Goal: Check status

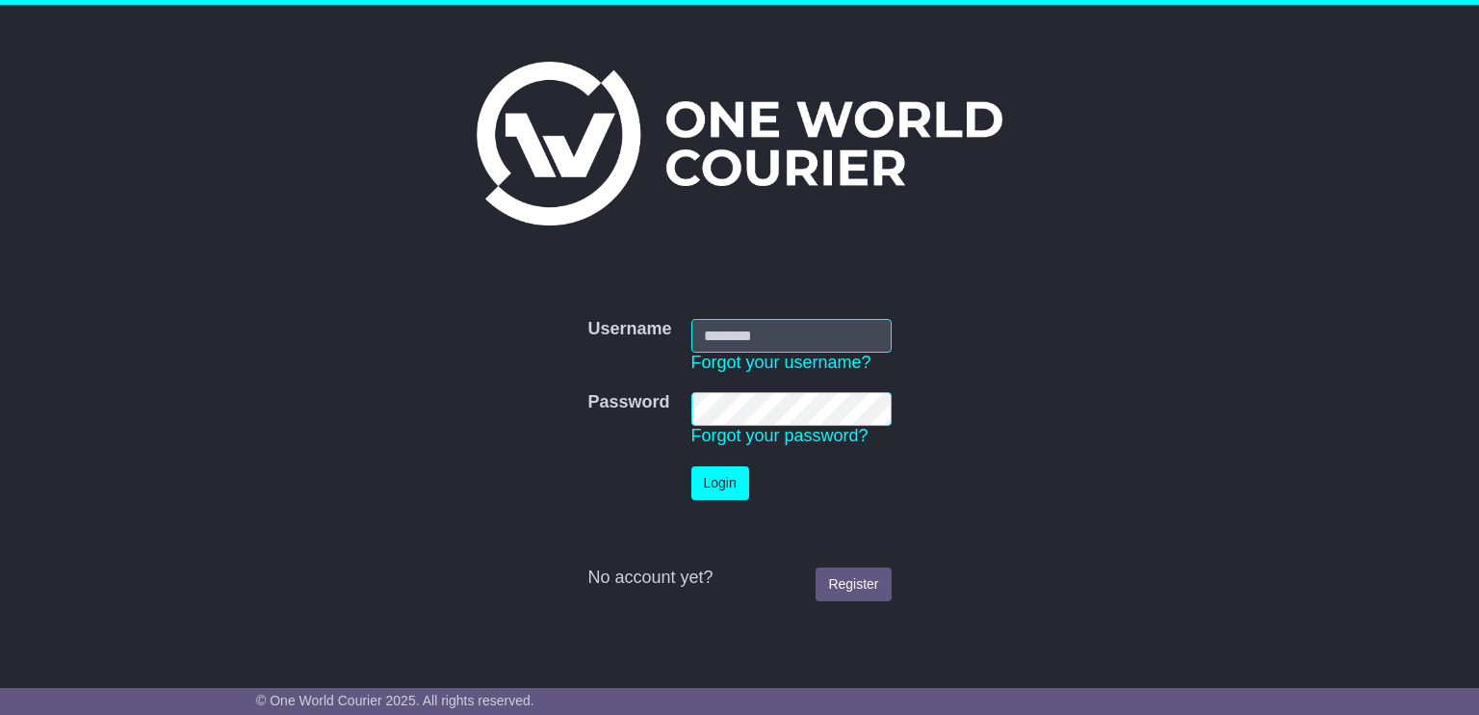
type input "**********"
click at [721, 479] on button "Login" at bounding box center [721, 483] width 58 height 34
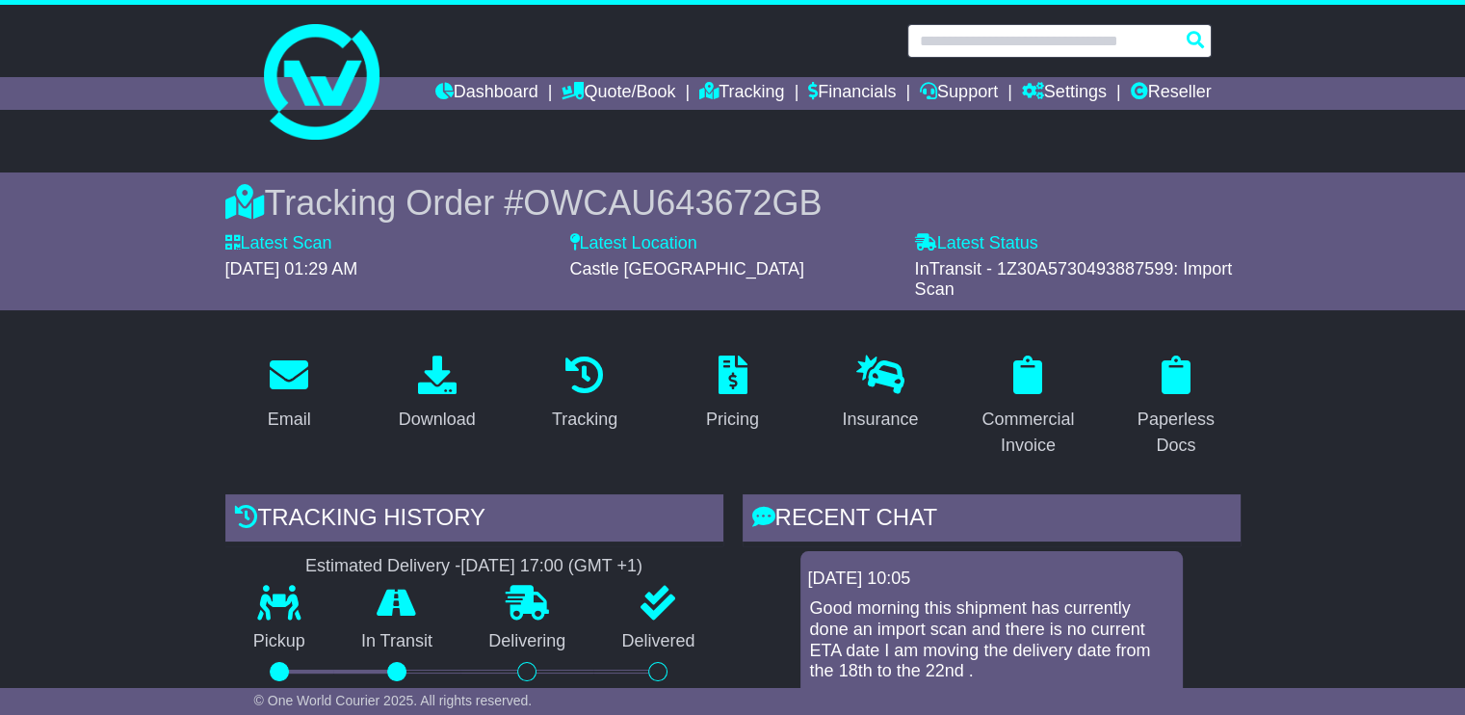
click at [1021, 49] on input "text" at bounding box center [1059, 41] width 304 height 34
paste input "**********"
type input "**********"
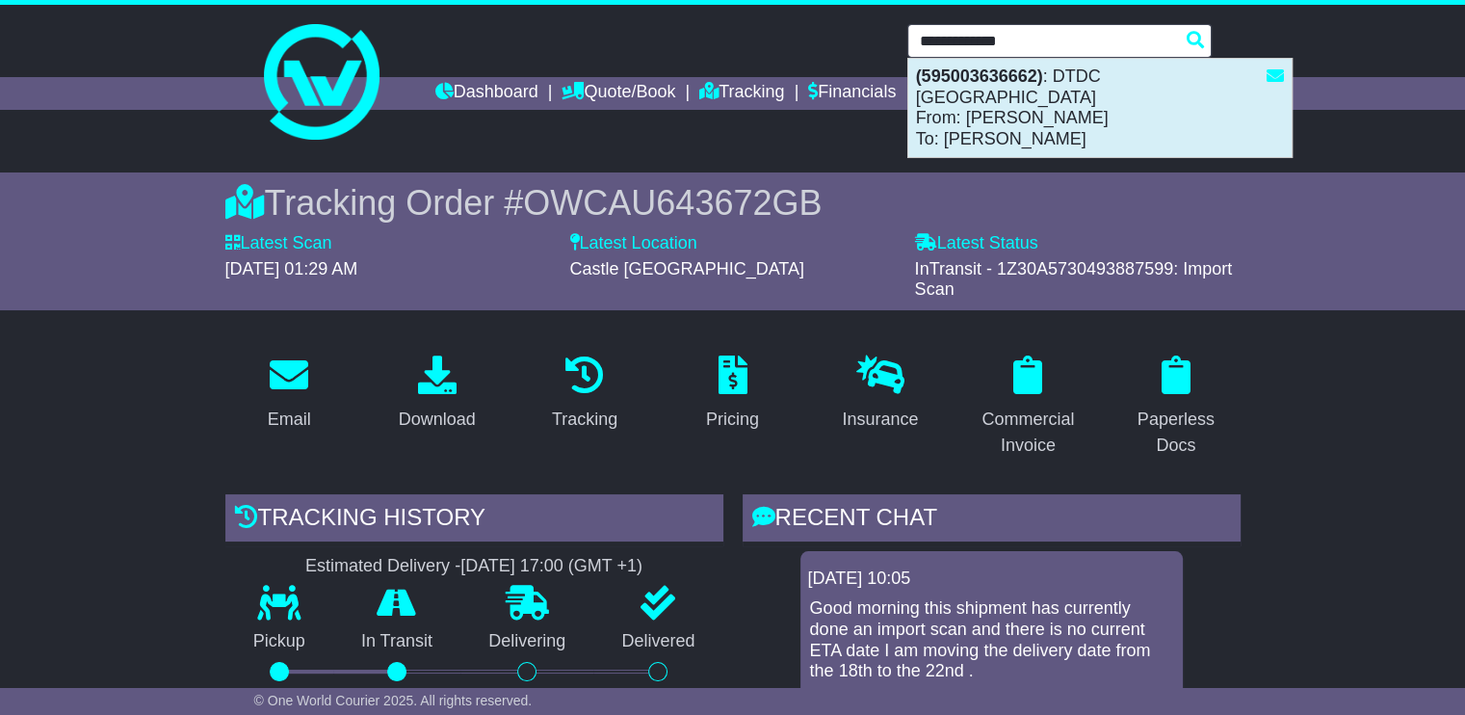
click at [1016, 93] on div "(595003636662) : DTDC Australia From: Adrian Cios To: Romain Prouvost" at bounding box center [1099, 108] width 383 height 98
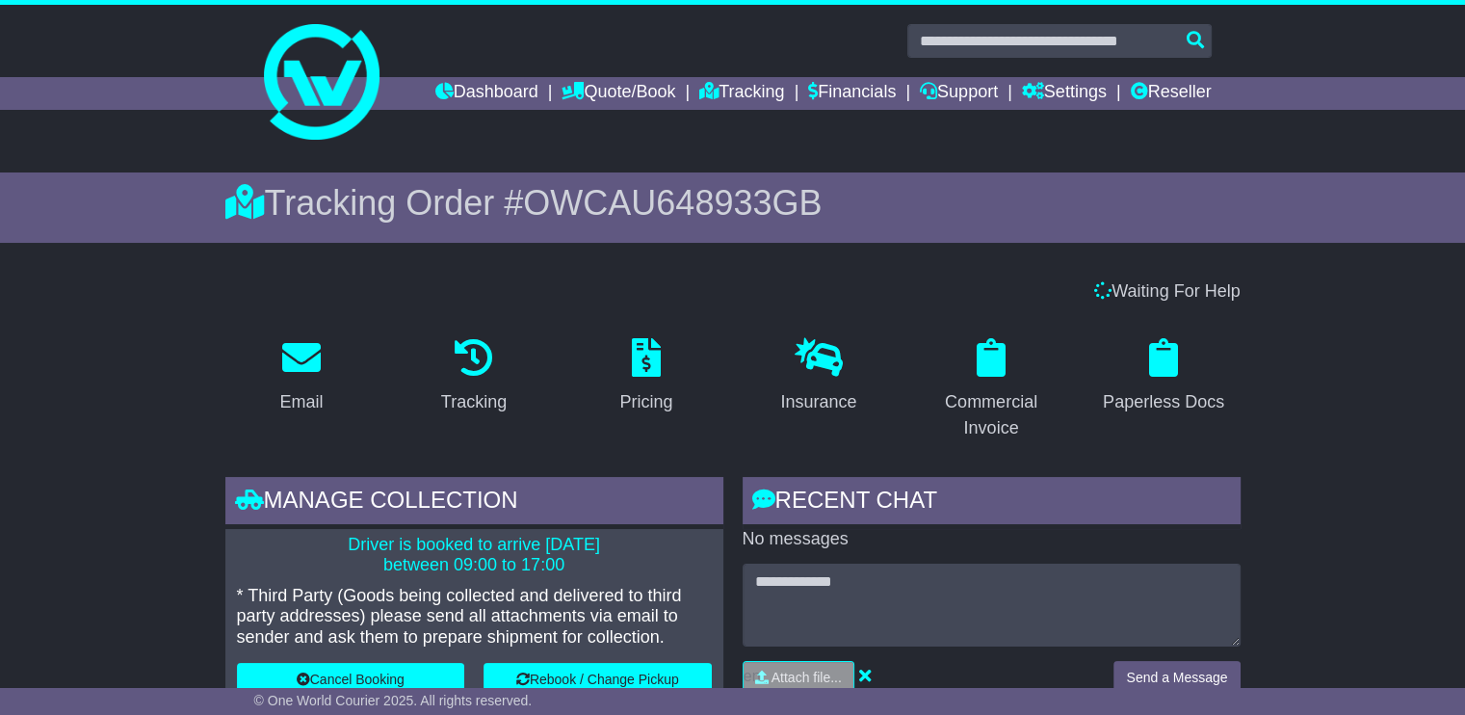
click at [641, 210] on span "OWCAU648933GB" at bounding box center [672, 202] width 299 height 39
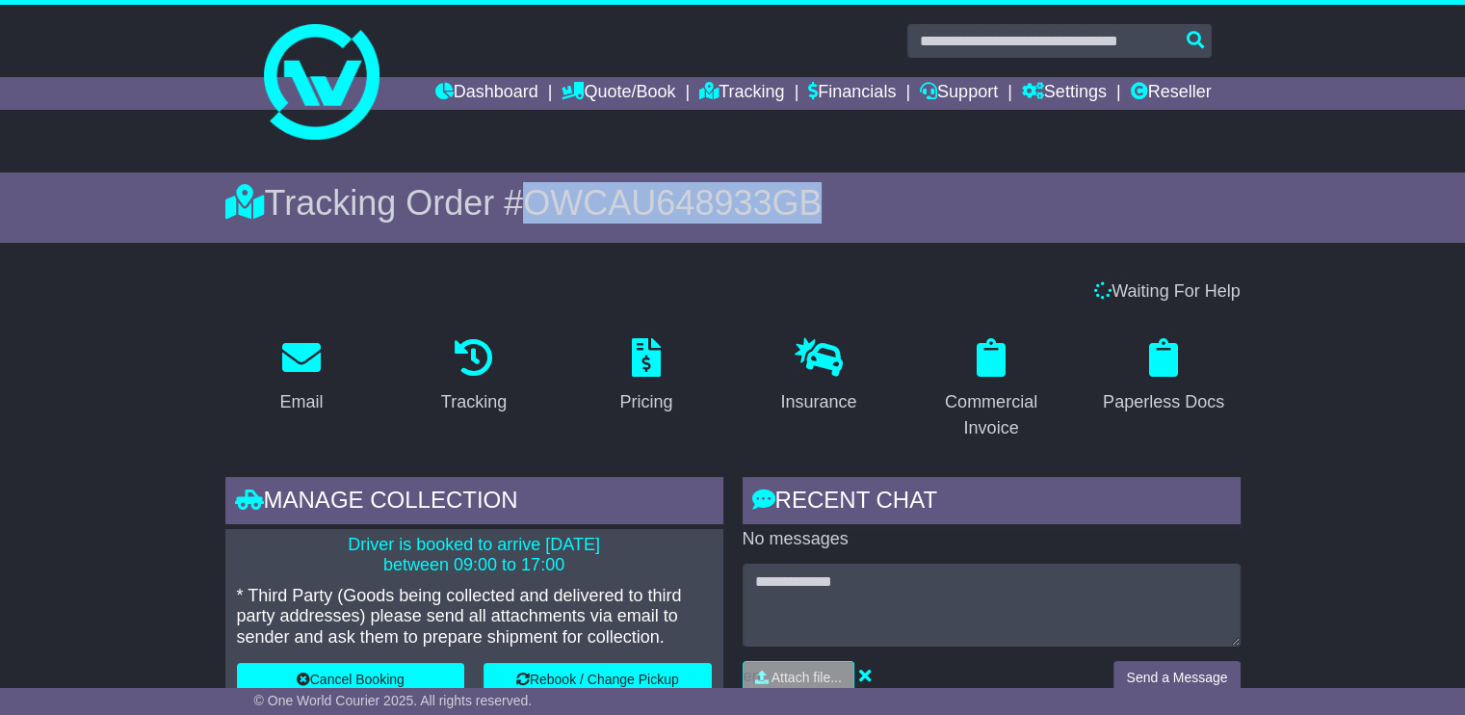
click at [641, 209] on span "OWCAU648933GB" at bounding box center [672, 202] width 299 height 39
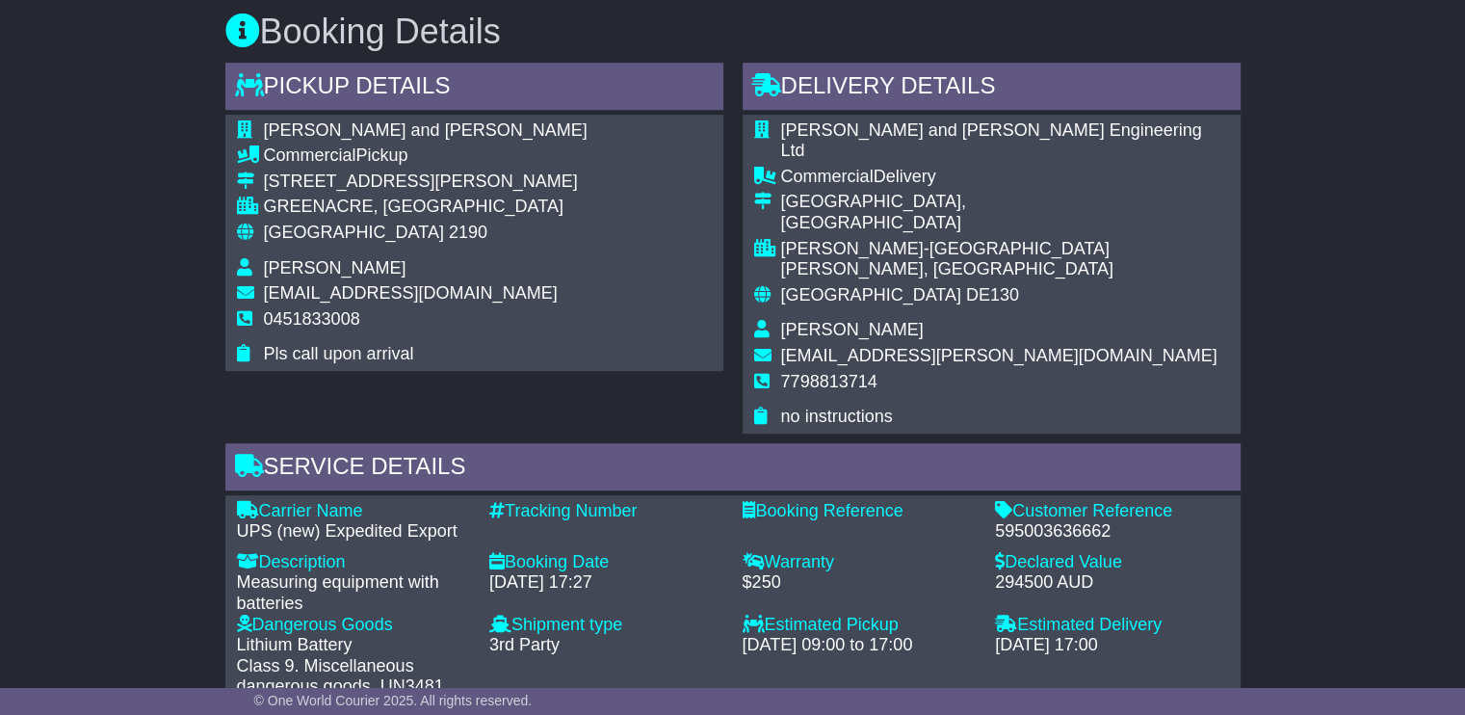
scroll to position [1252, 0]
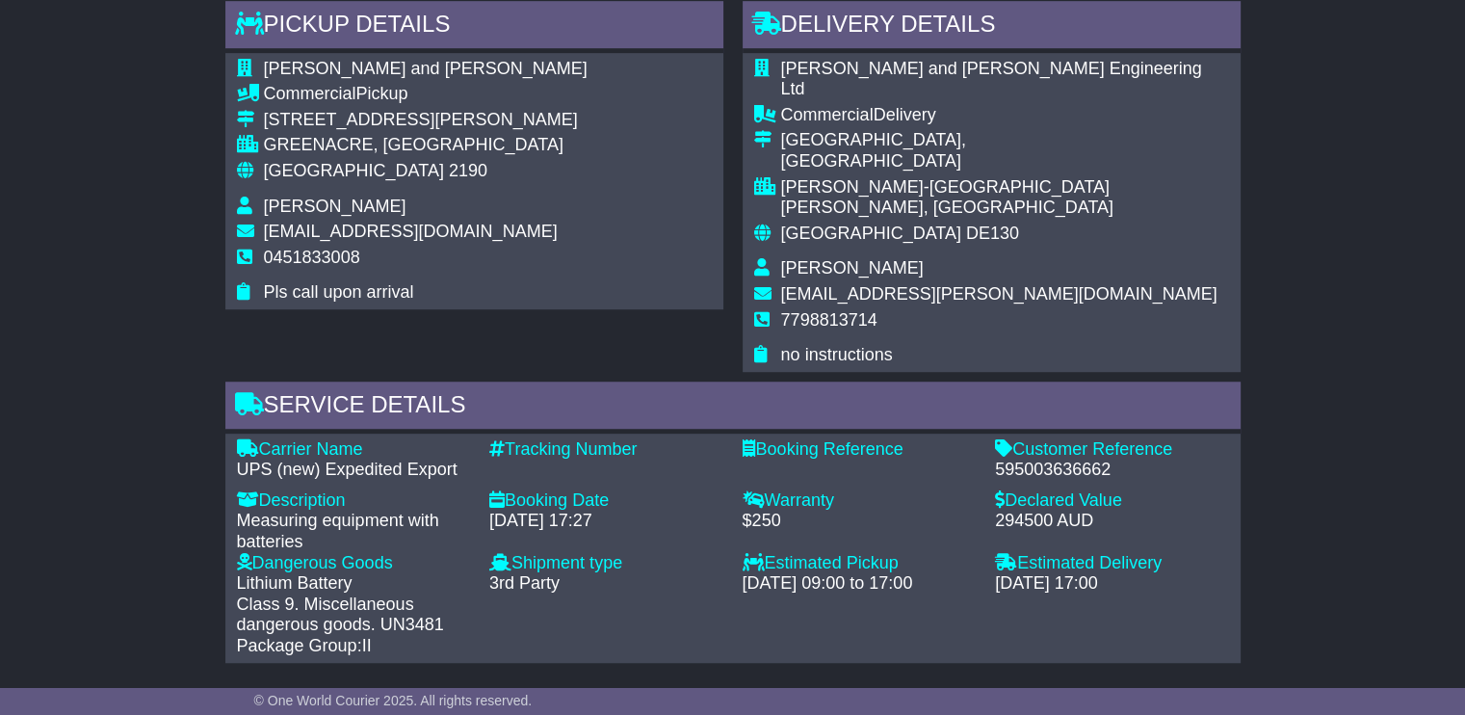
click at [368, 65] on span "Beck and Pollitzer" at bounding box center [426, 68] width 324 height 19
click at [368, 64] on span "Beck and Pollitzer" at bounding box center [426, 68] width 324 height 19
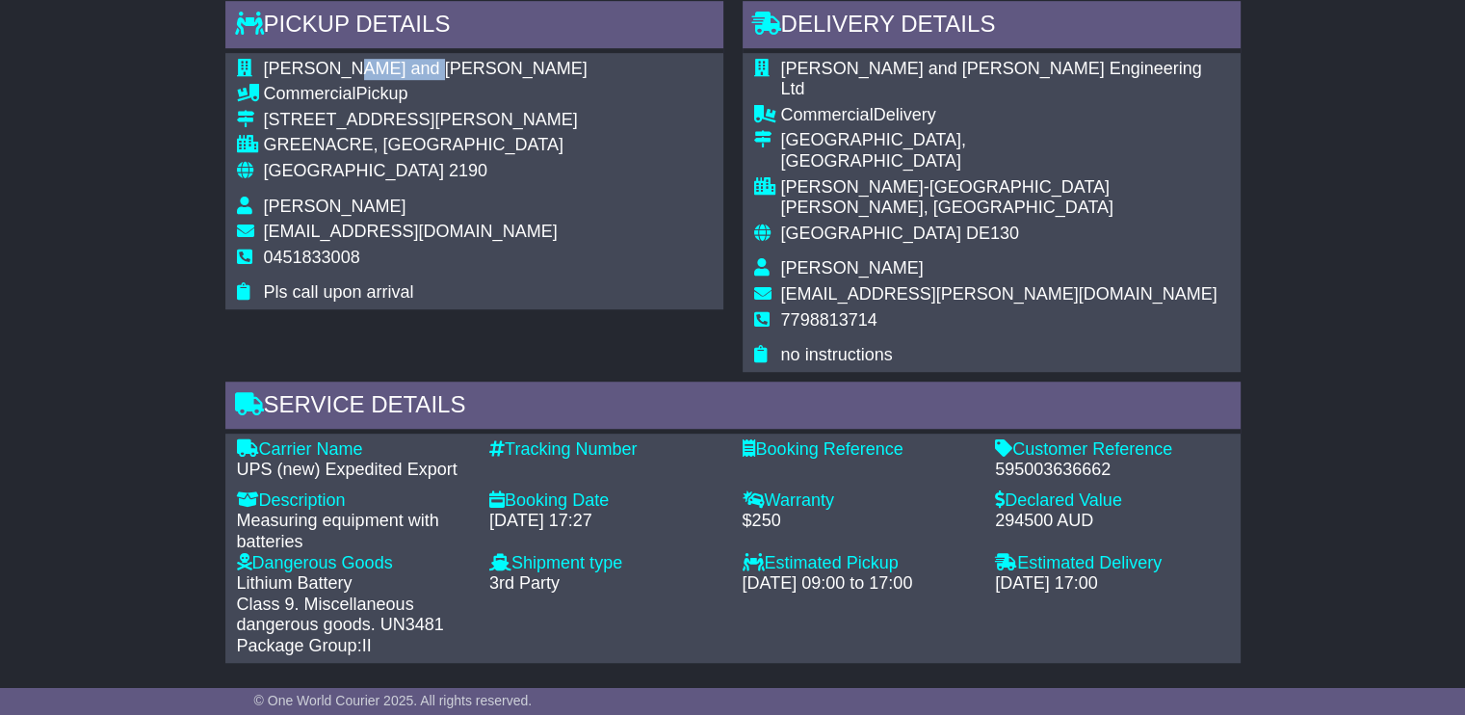
click at [368, 64] on span "Beck and Pollitzer" at bounding box center [426, 68] width 324 height 19
copy tbody "Beck and Pollitzer"
click at [331, 212] on span "Adrian Cios" at bounding box center [335, 205] width 143 height 19
click at [329, 212] on span "Adrian Cios" at bounding box center [335, 205] width 143 height 19
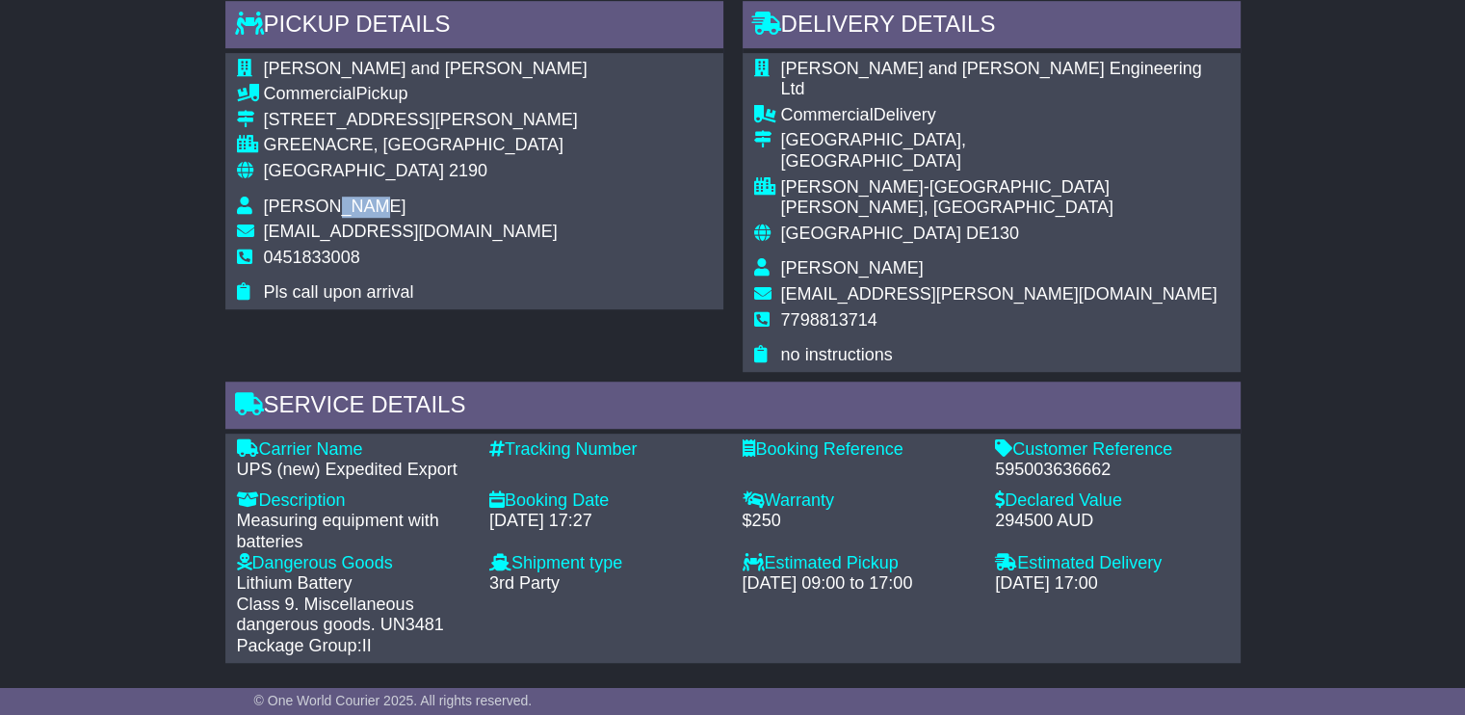
click at [329, 212] on span "Adrian Cios" at bounding box center [335, 205] width 143 height 19
click at [327, 211] on span "Adrian Cios" at bounding box center [335, 205] width 143 height 19
copy tbody "Adrian Cios"
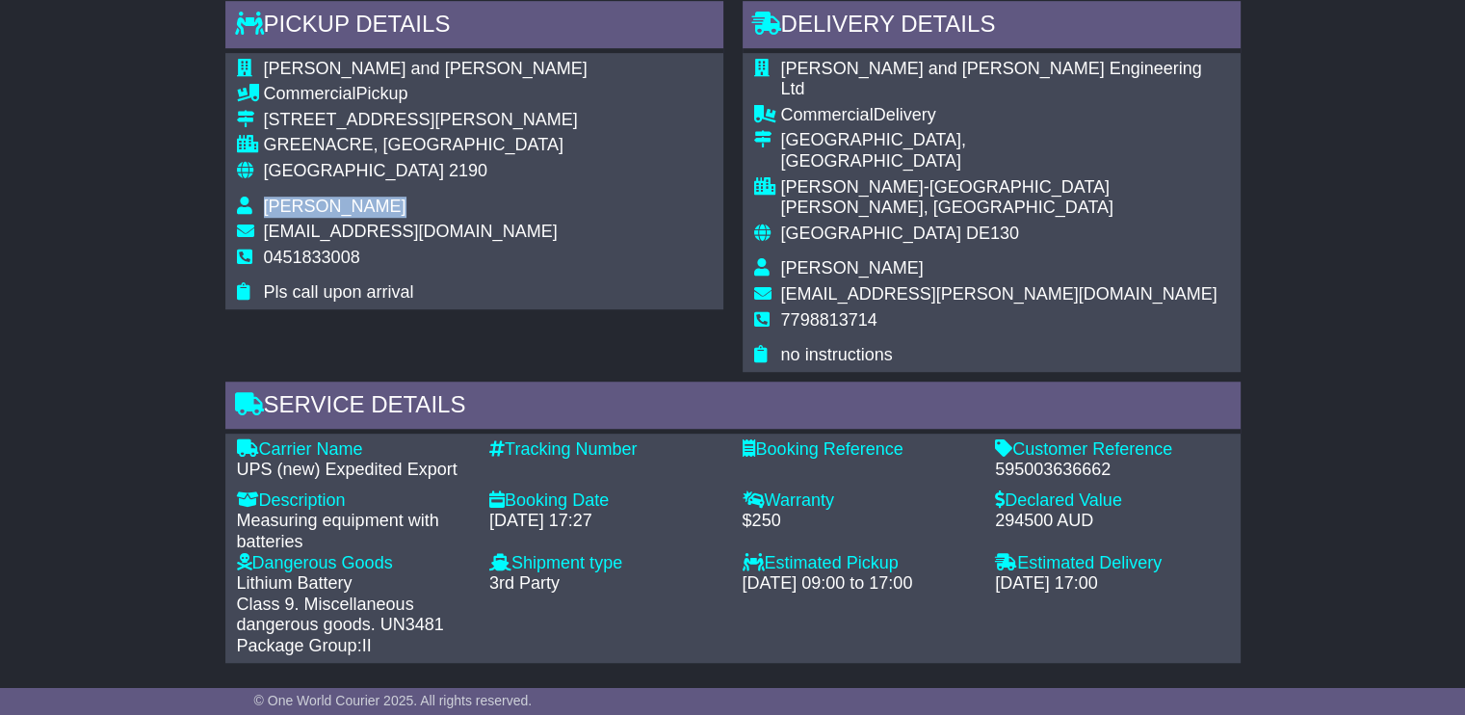
click at [998, 66] on span "Beck and Pollitzer Engineering Ltd" at bounding box center [991, 79] width 421 height 40
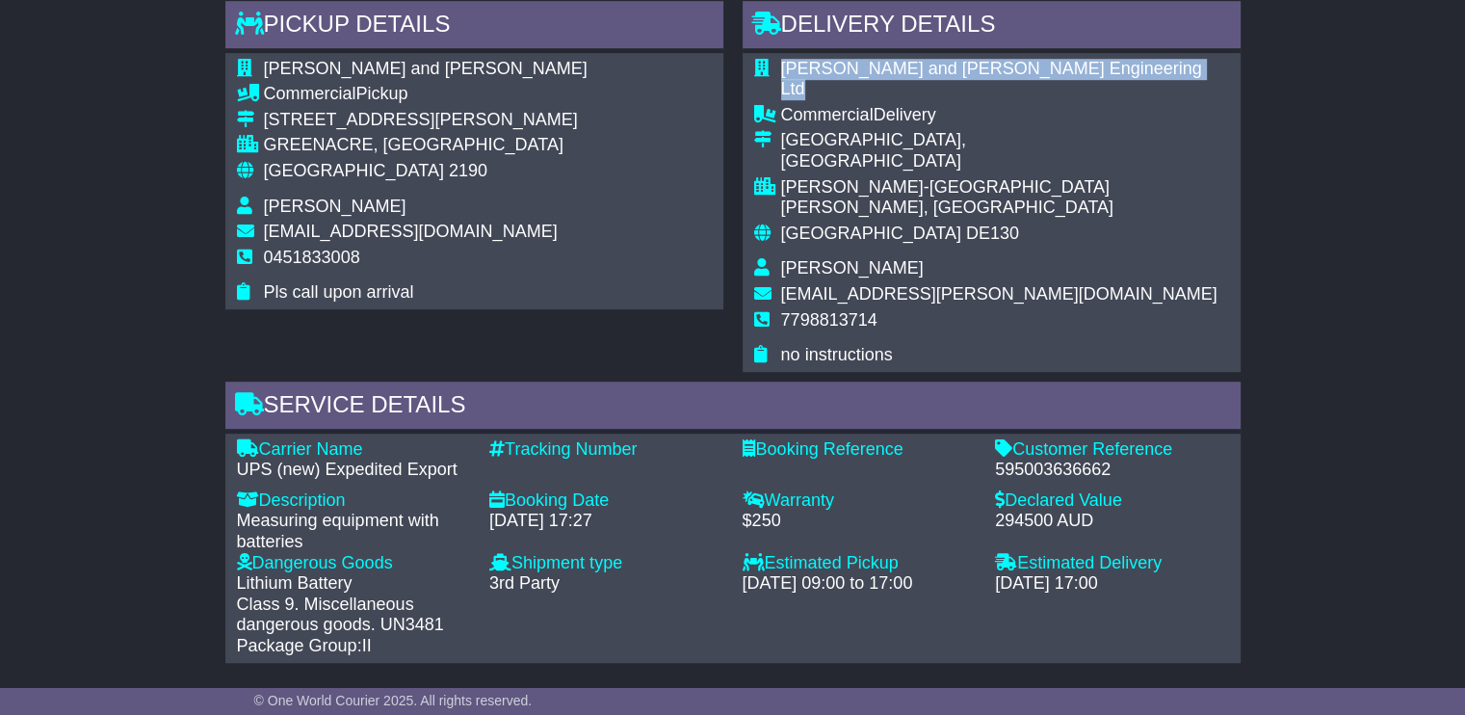
click at [998, 66] on span "Beck and Pollitzer Engineering Ltd" at bounding box center [991, 79] width 421 height 40
copy tbody "Beck and Pollitzer Engineering Ltd"
click at [841, 258] on td "Romain Prouvost" at bounding box center [1005, 271] width 448 height 26
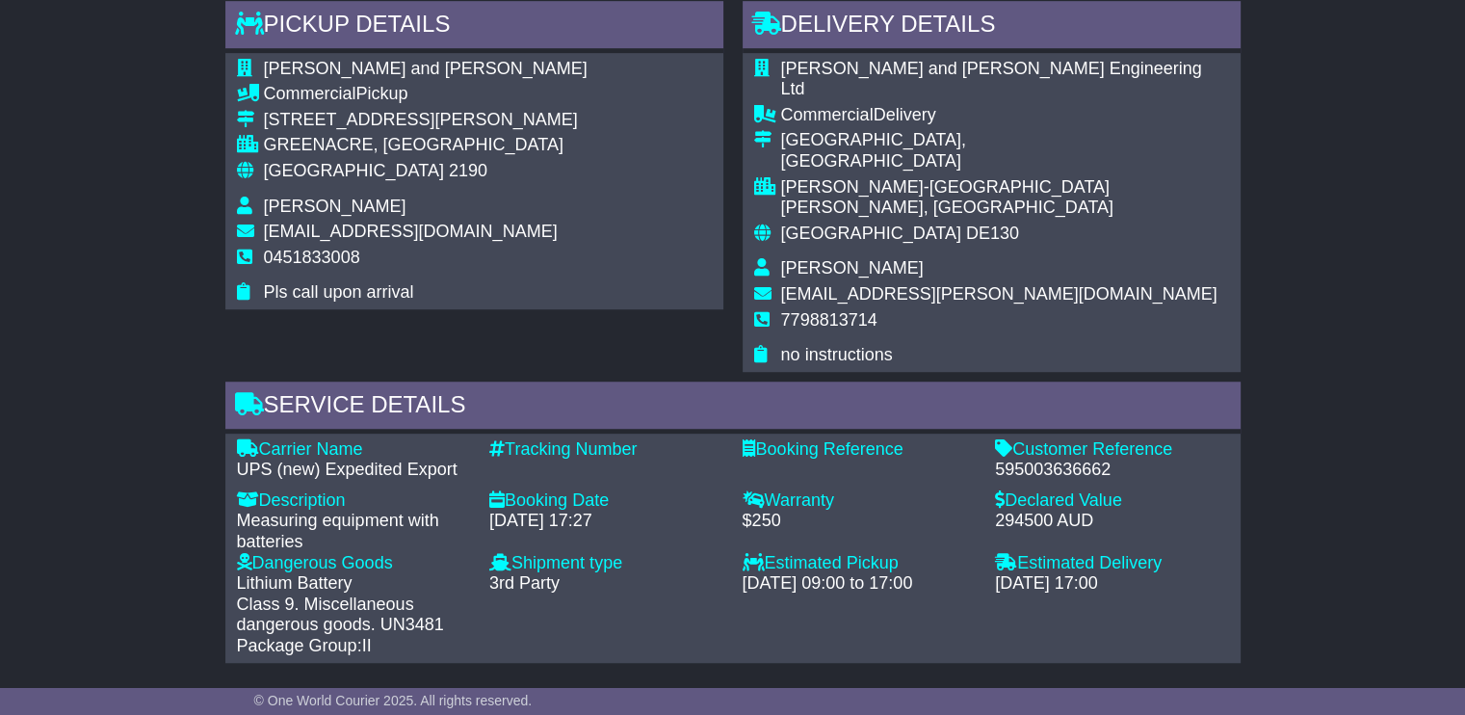
click at [841, 258] on span "Romain Prouvost" at bounding box center [852, 267] width 143 height 19
copy tbody "Romain Prouvost"
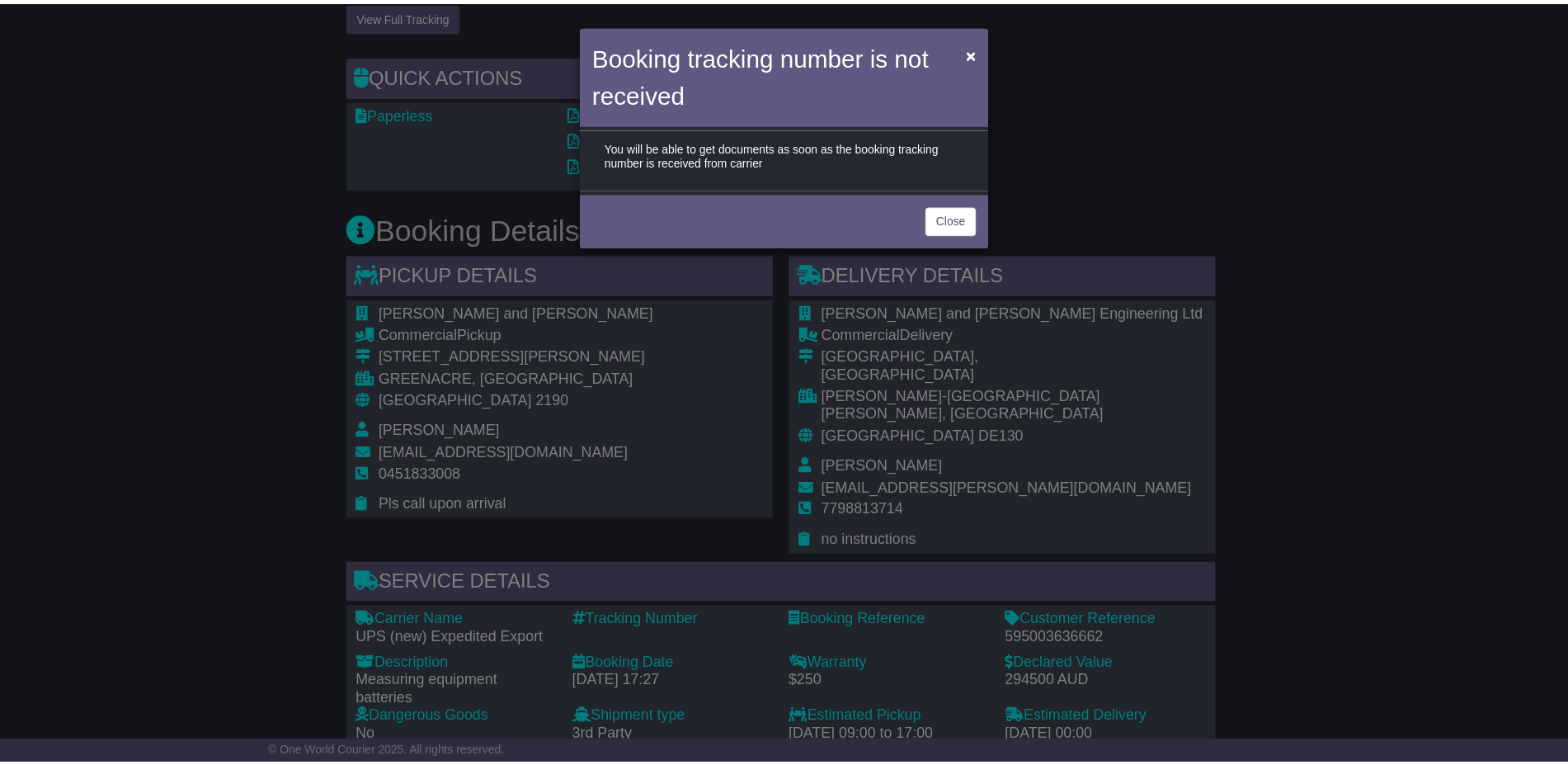
scroll to position [1341, 0]
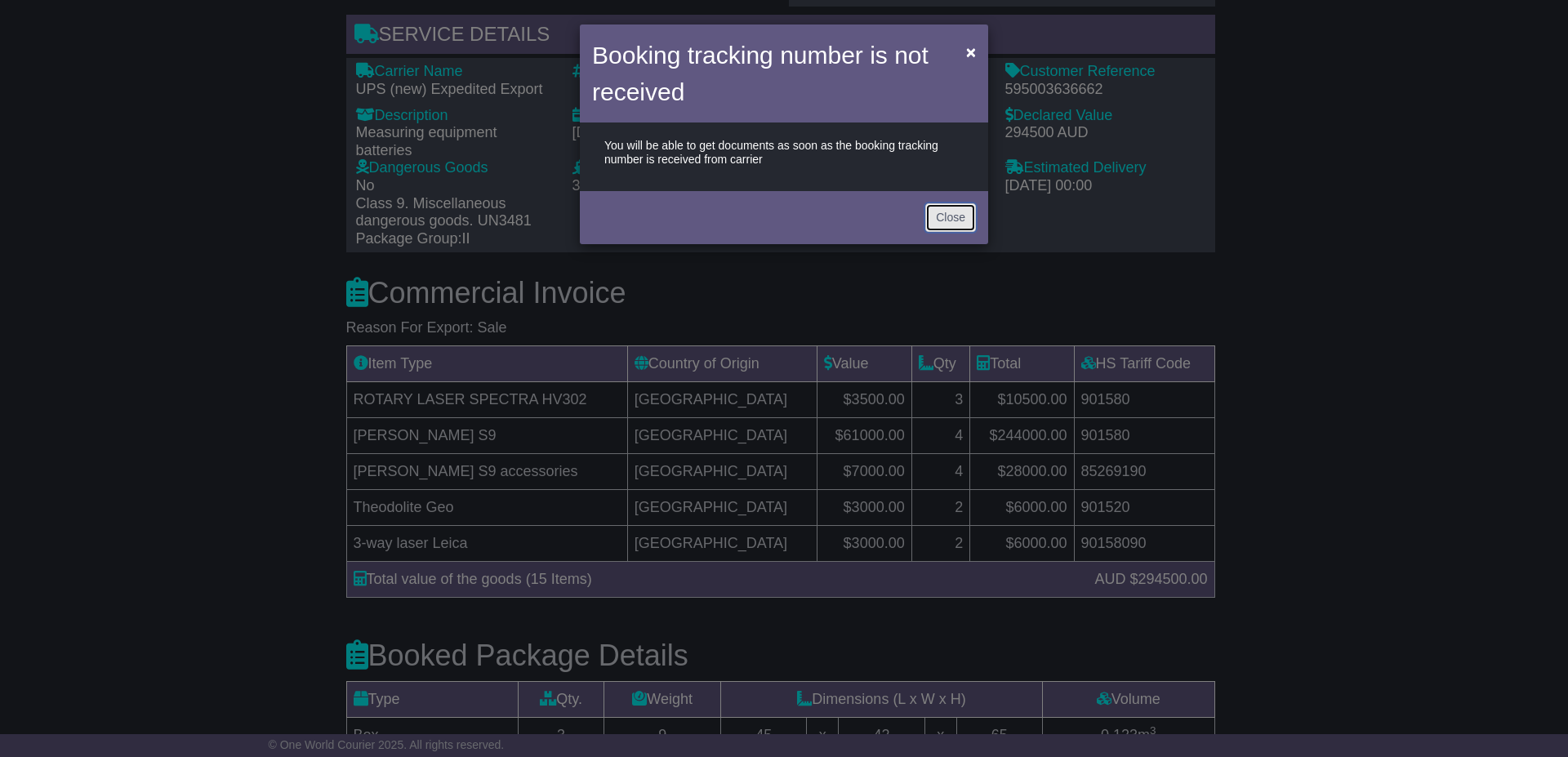
click at [946, 214] on button "Close" at bounding box center [951, 218] width 51 height 29
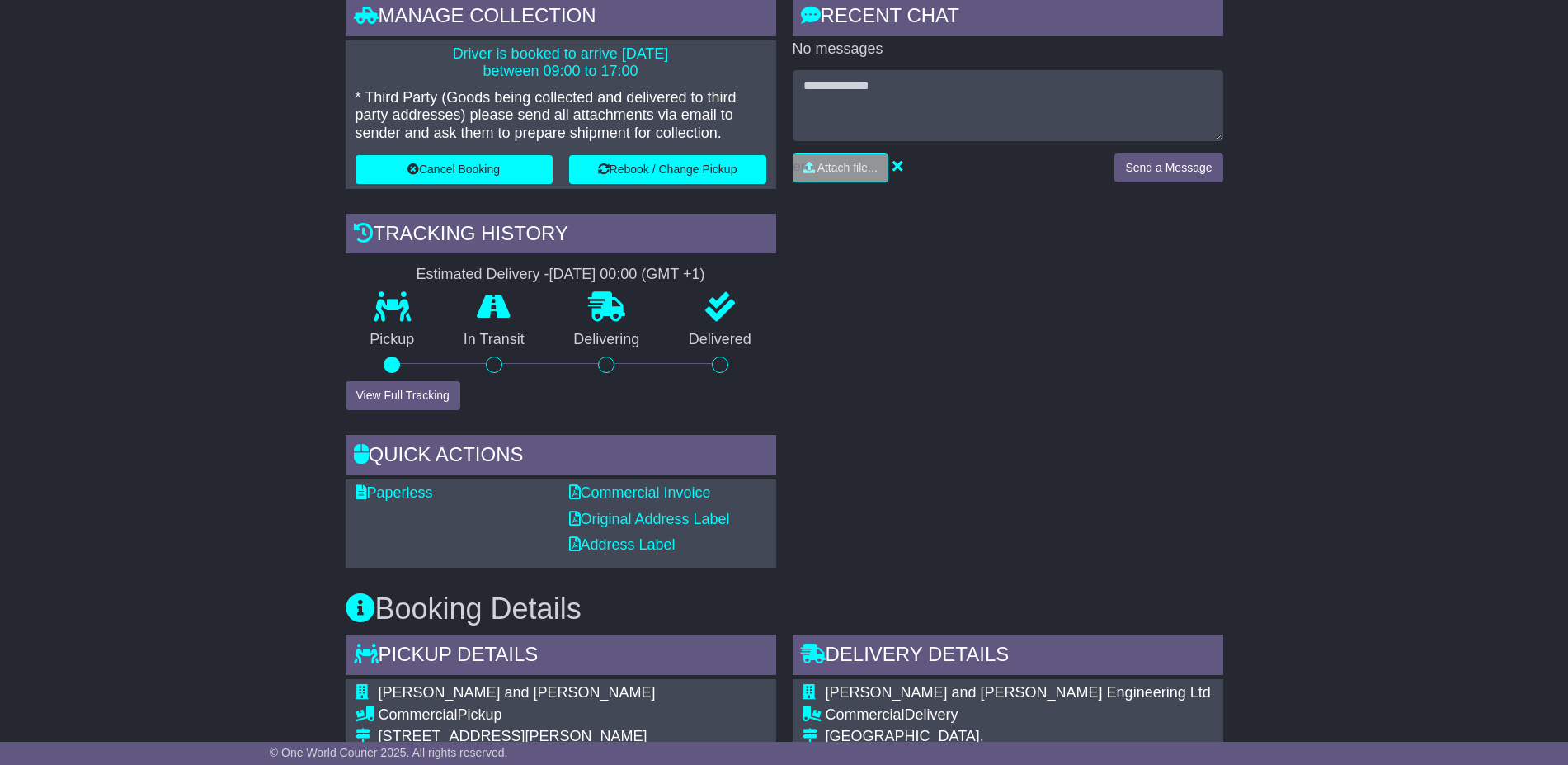
scroll to position [0, 0]
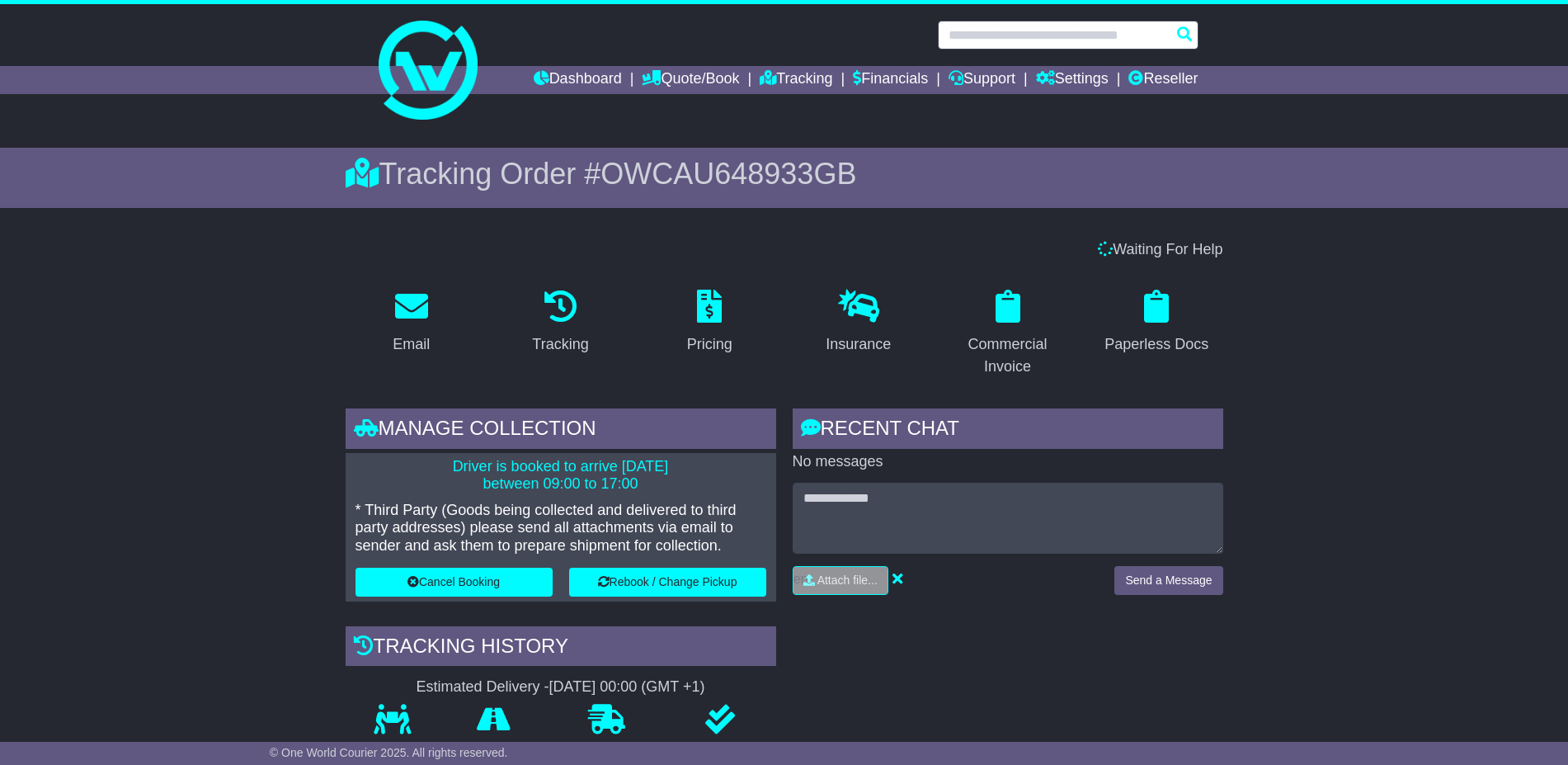
click at [1096, 36] on input "text" at bounding box center [1068, 35] width 260 height 29
paste input "**********"
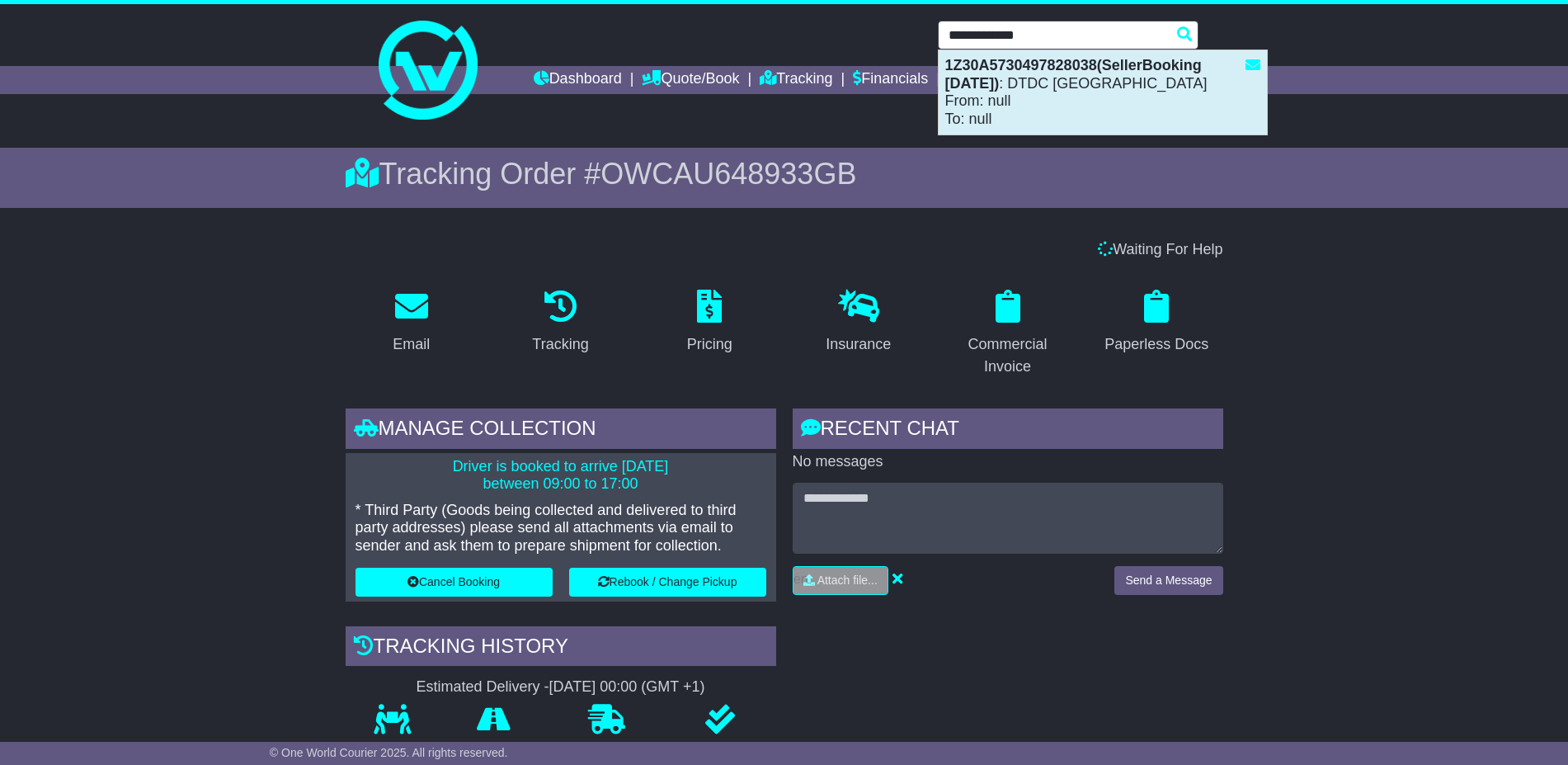
click at [1055, 69] on strong "1Z30A5730497828038(SellerBooking 11-9-2025)" at bounding box center [1074, 74] width 257 height 34
type input "**********"
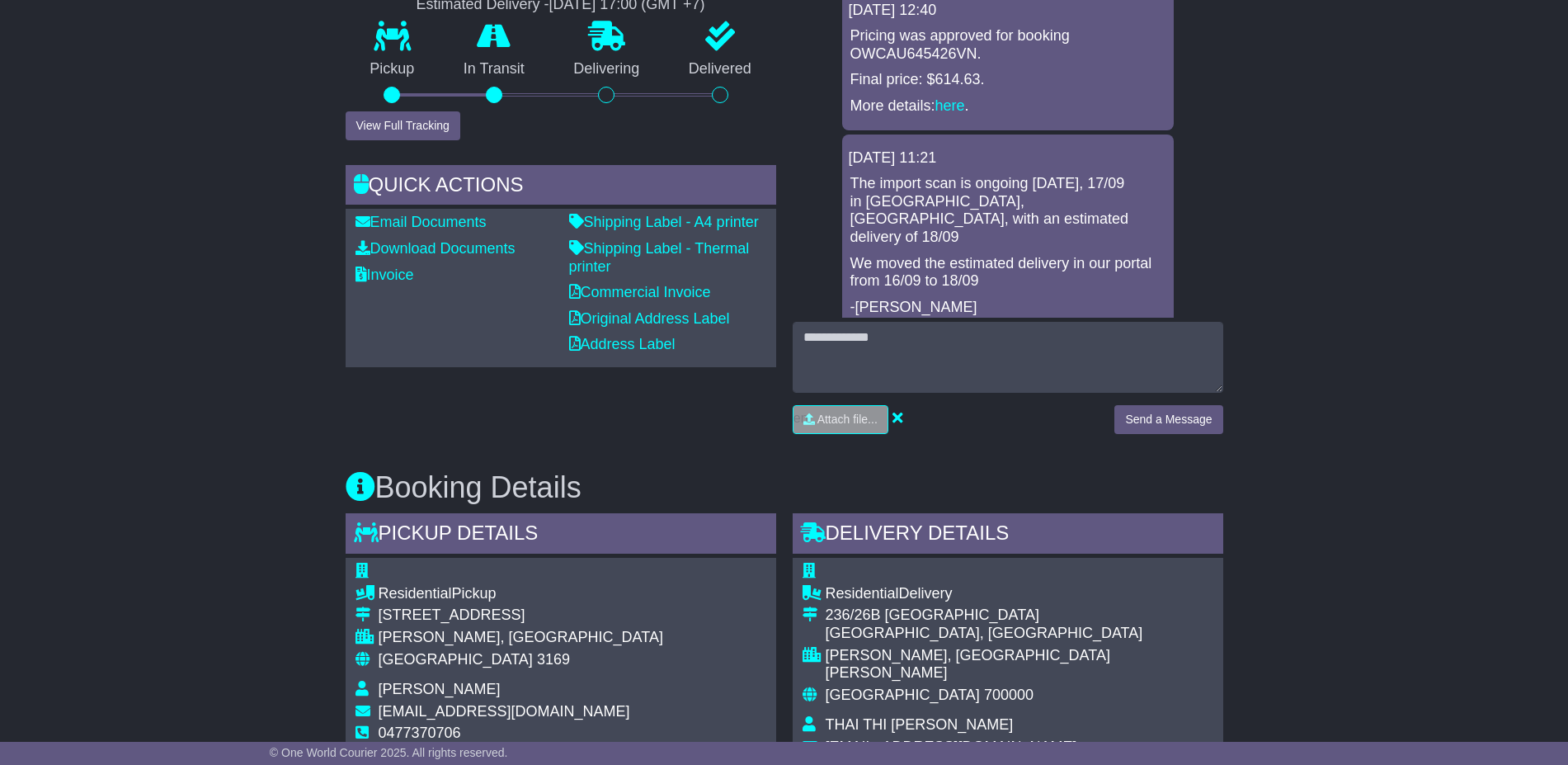
scroll to position [516, 0]
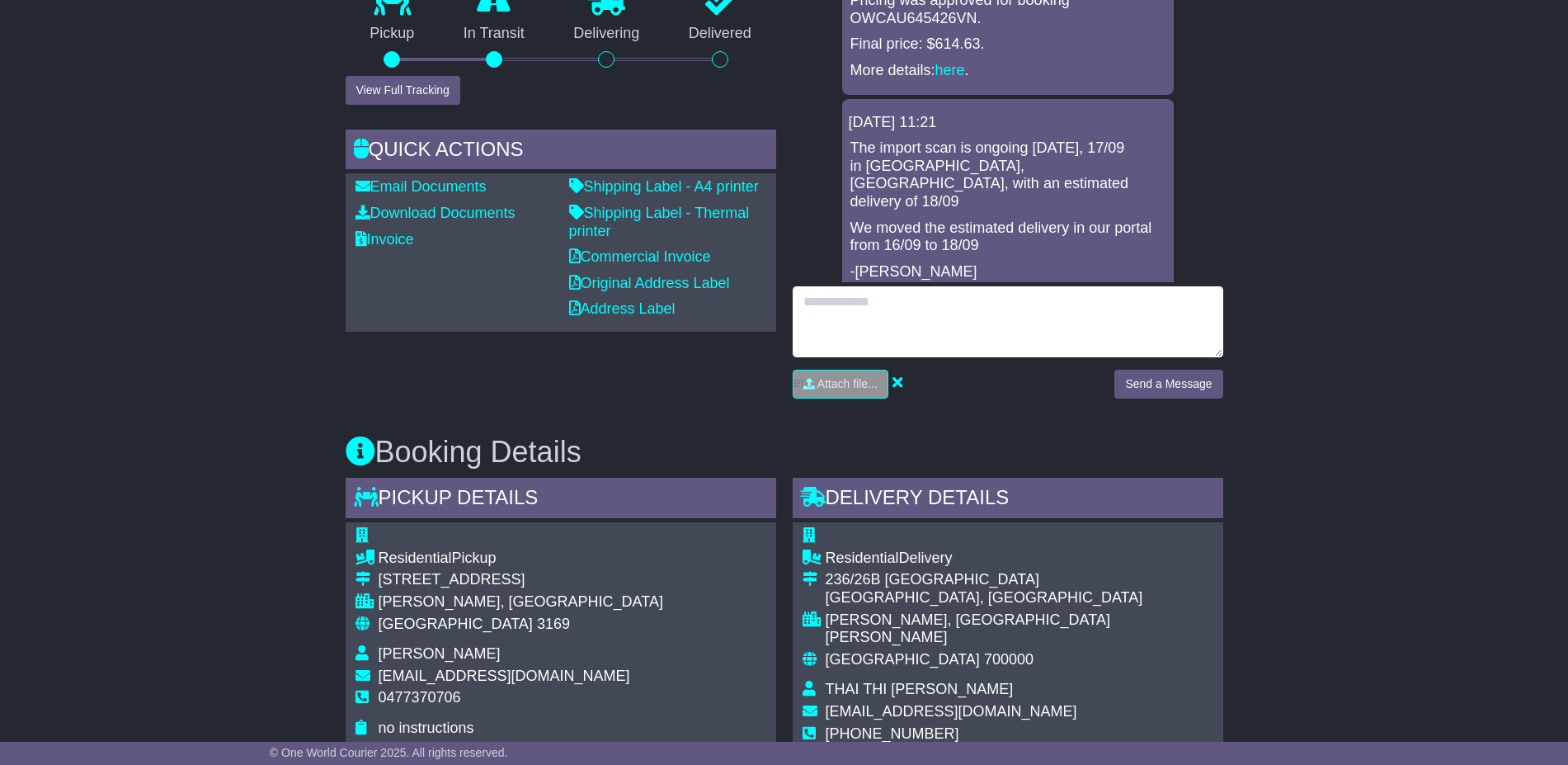
click at [1031, 335] on textarea at bounding box center [1008, 321] width 431 height 71
type textarea "**********"
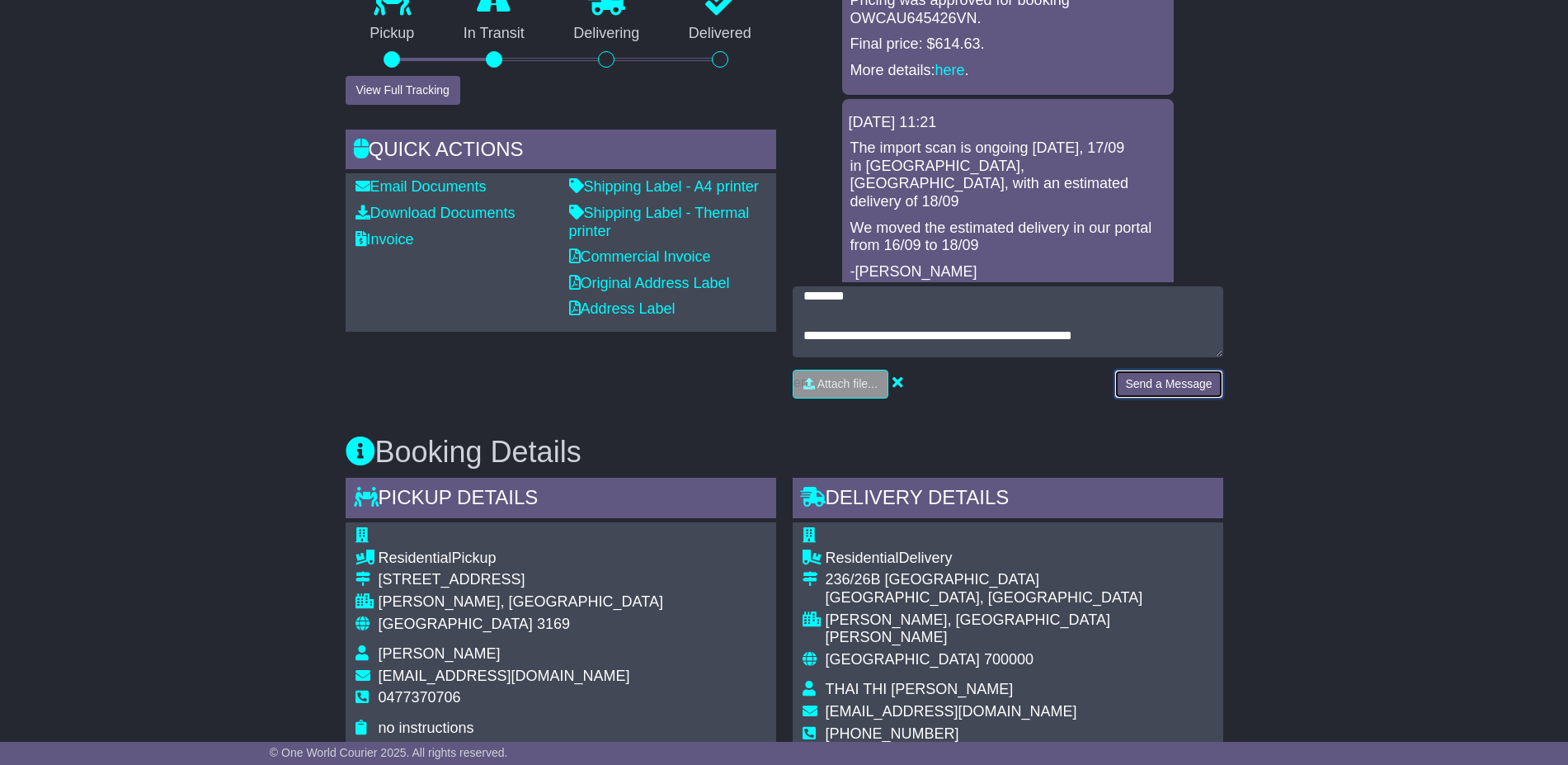
click at [1174, 383] on button "Send a Message" at bounding box center [1168, 384] width 108 height 29
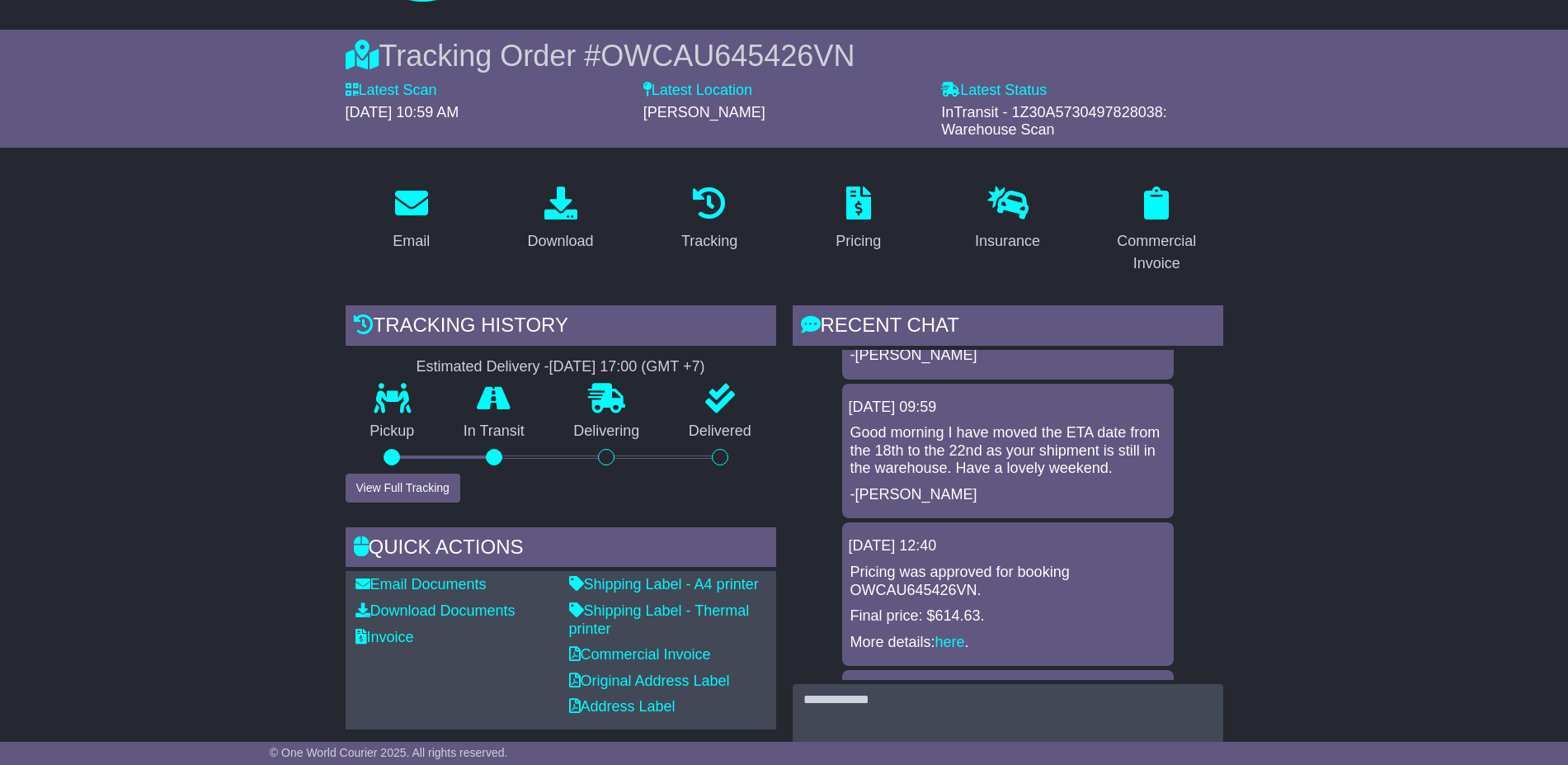
scroll to position [103, 0]
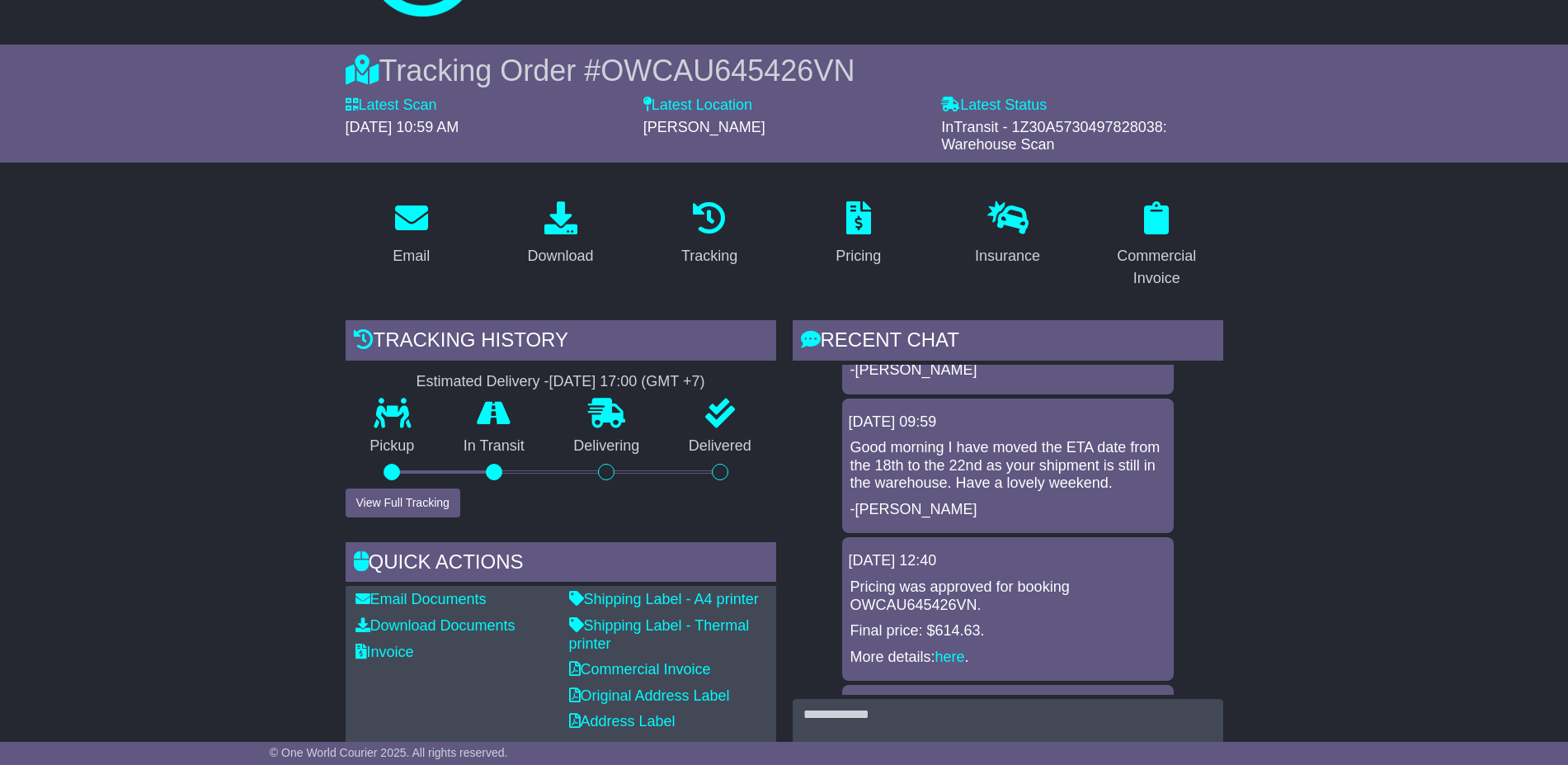
click at [735, 71] on span "OWCAU645426VN" at bounding box center [727, 70] width 254 height 33
copy span "OWCAU645426VN"
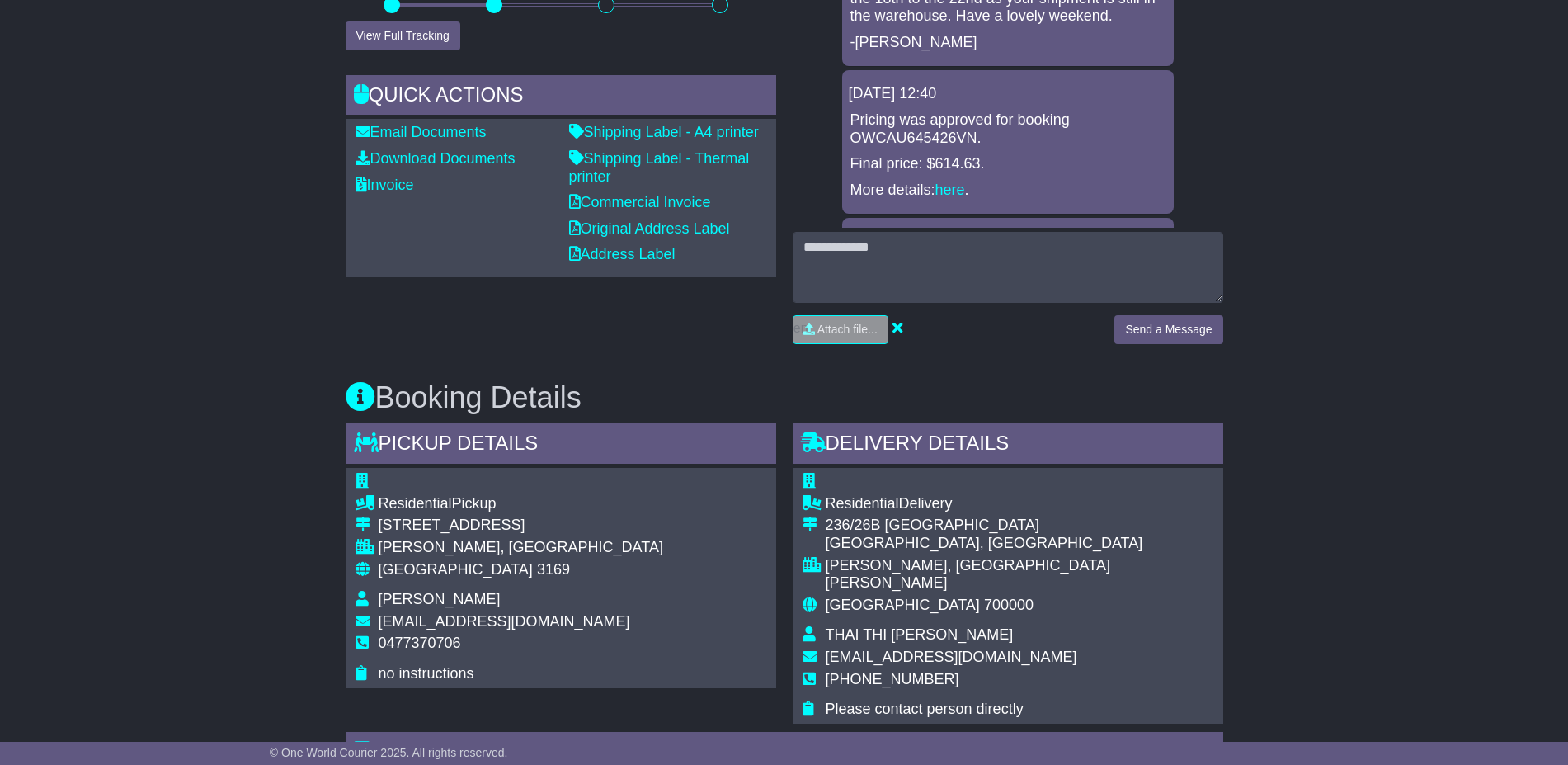
scroll to position [825, 0]
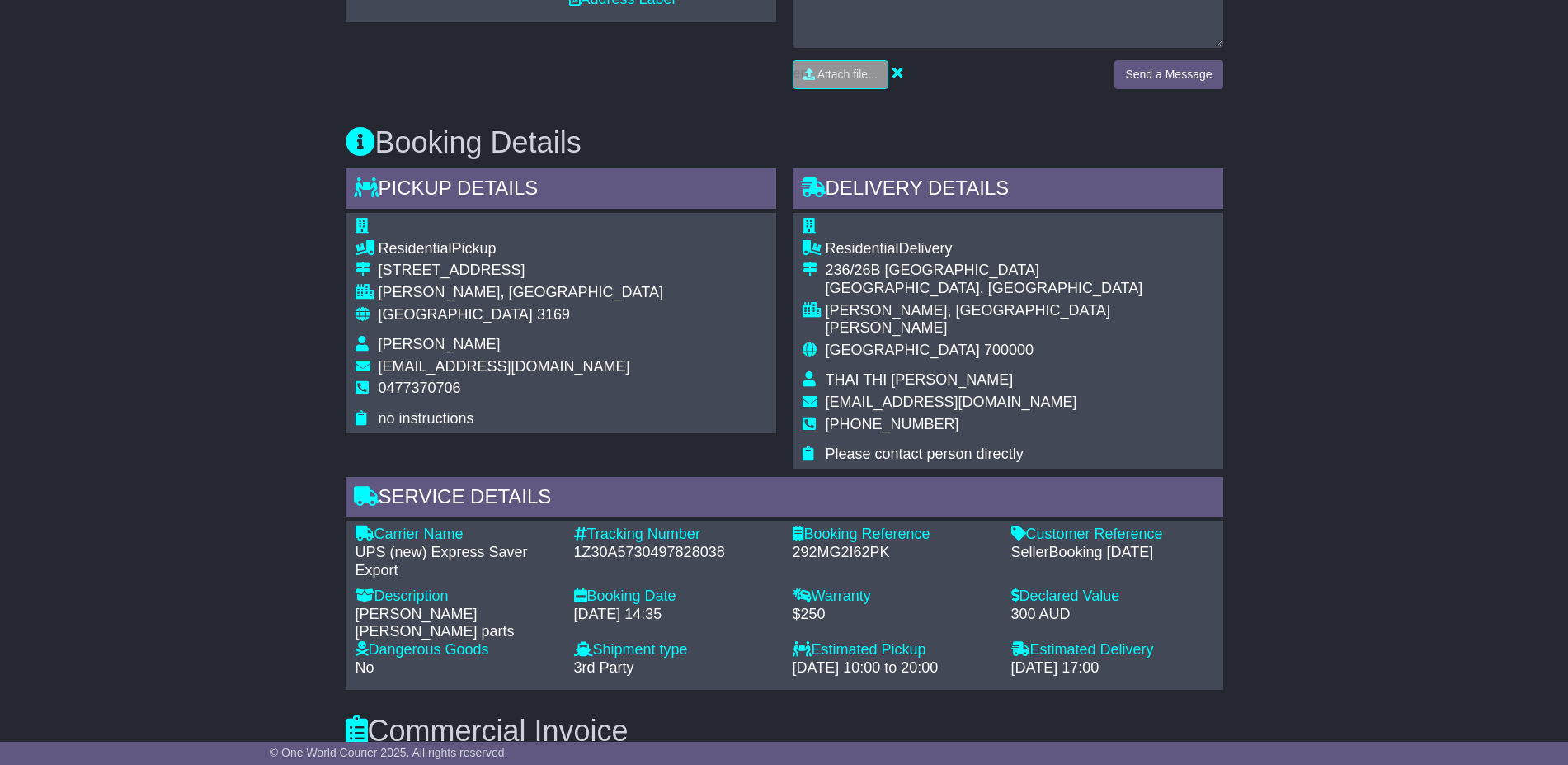
click at [615, 544] on div "1Z30A5730497828038" at bounding box center [675, 553] width 202 height 18
copy div "1Z30A5730497828038"
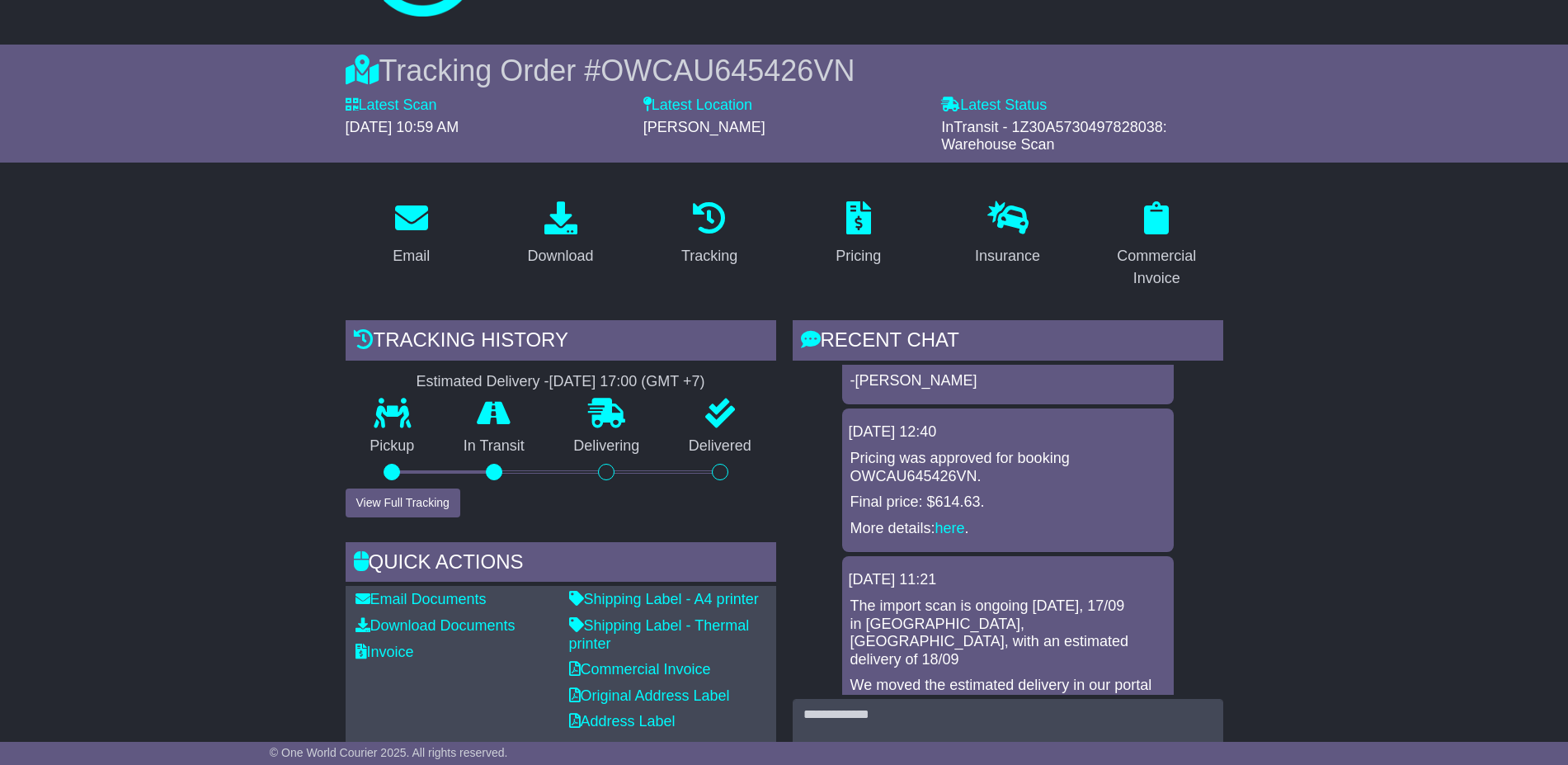
scroll to position [355, 0]
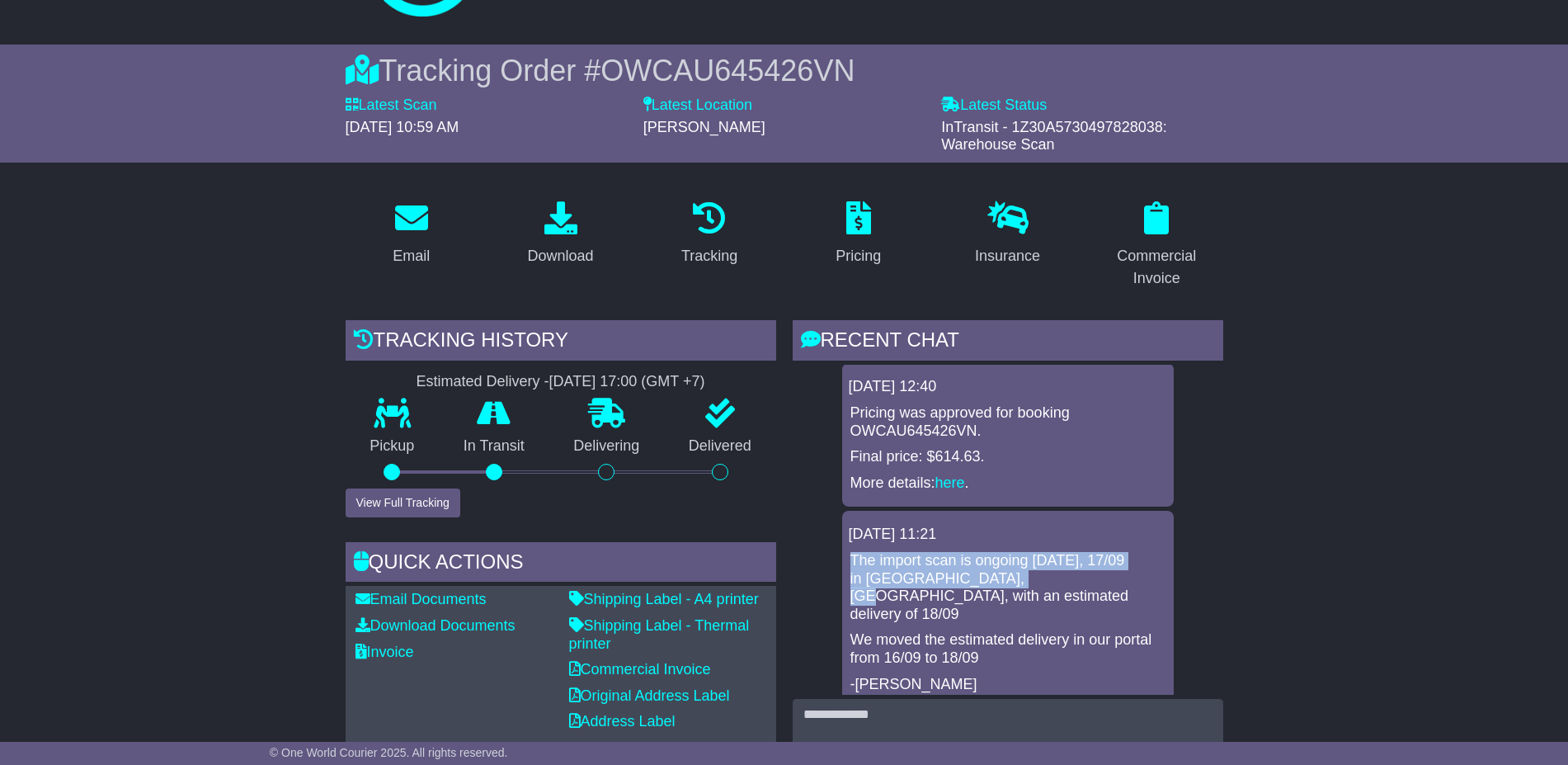
drag, startPoint x: 853, startPoint y: 557, endPoint x: 984, endPoint y: 571, distance: 131.7
click at [984, 571] on p "The import scan is ongoing [DATE], 17/09 in [GEOGRAPHIC_DATA], [GEOGRAPHIC_DATA…" at bounding box center [1008, 587] width 315 height 71
copy p "The import scan is ongoing [DATE], 17/09 in [GEOGRAPHIC_DATA], [GEOGRAPHIC_DATA…"
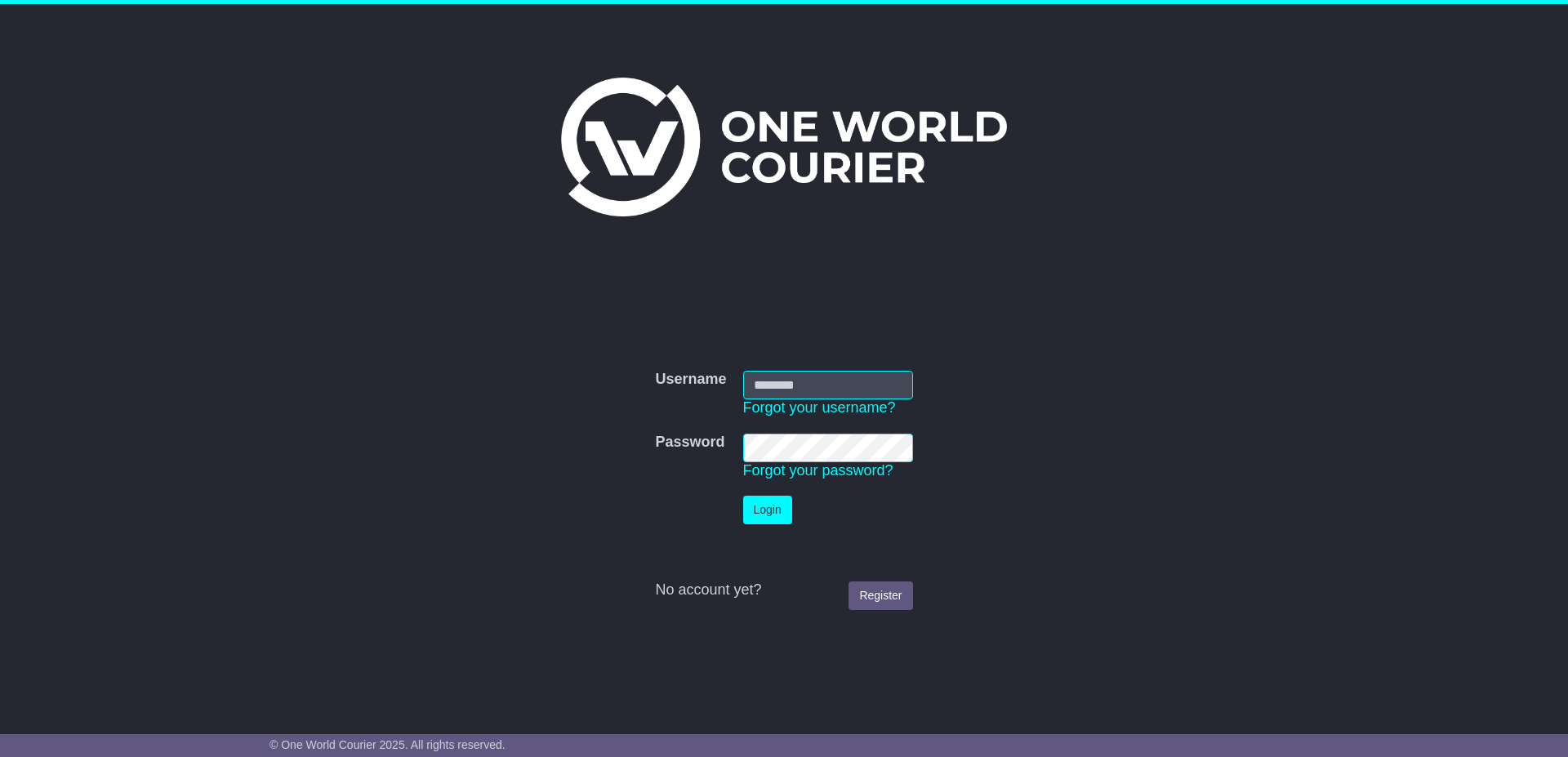
type input "**********"
click at [748, 518] on button "Login" at bounding box center [767, 510] width 49 height 29
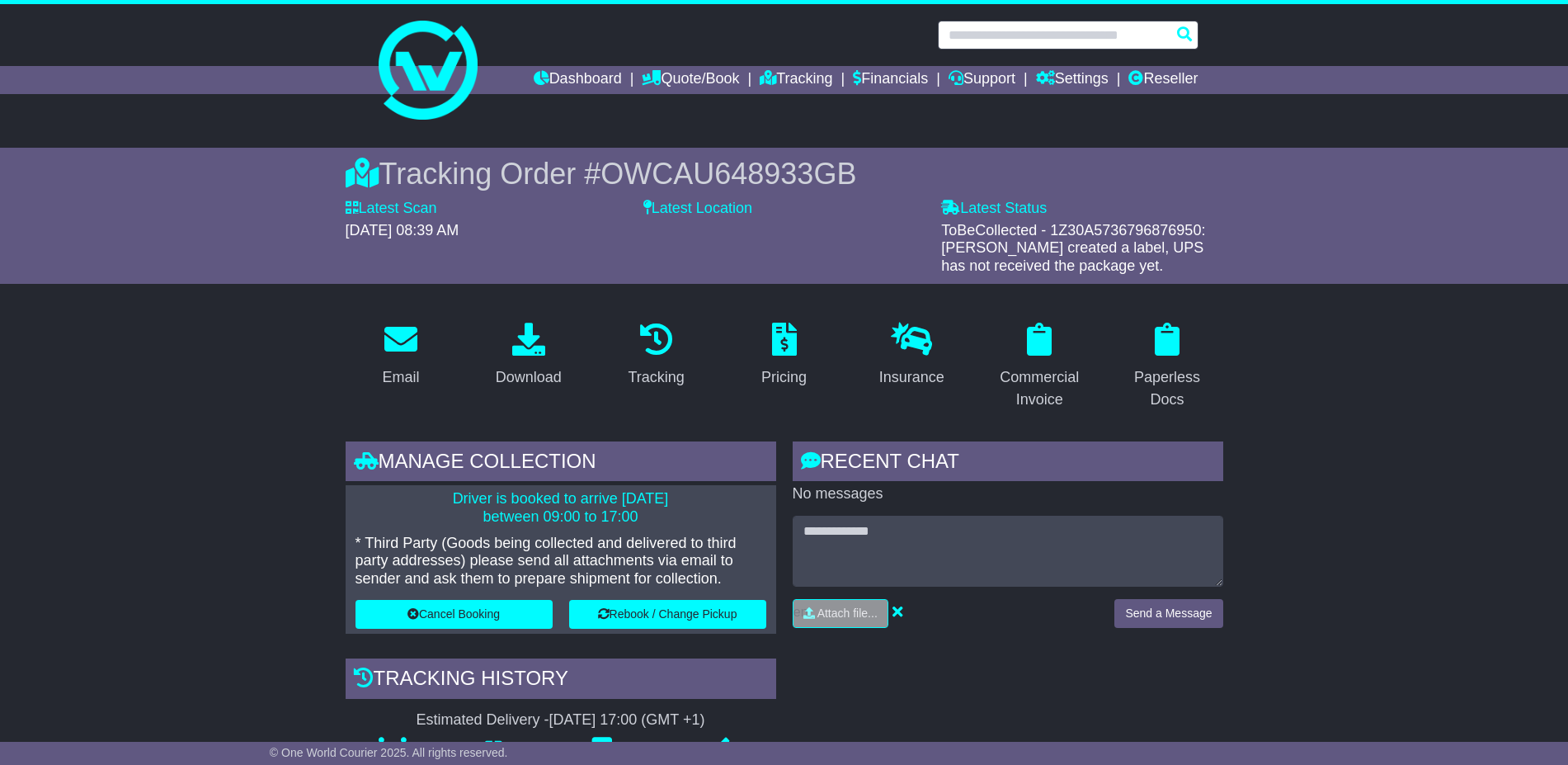
click at [1074, 28] on input "text" at bounding box center [1068, 35] width 260 height 29
paste input "**********"
type input "**********"
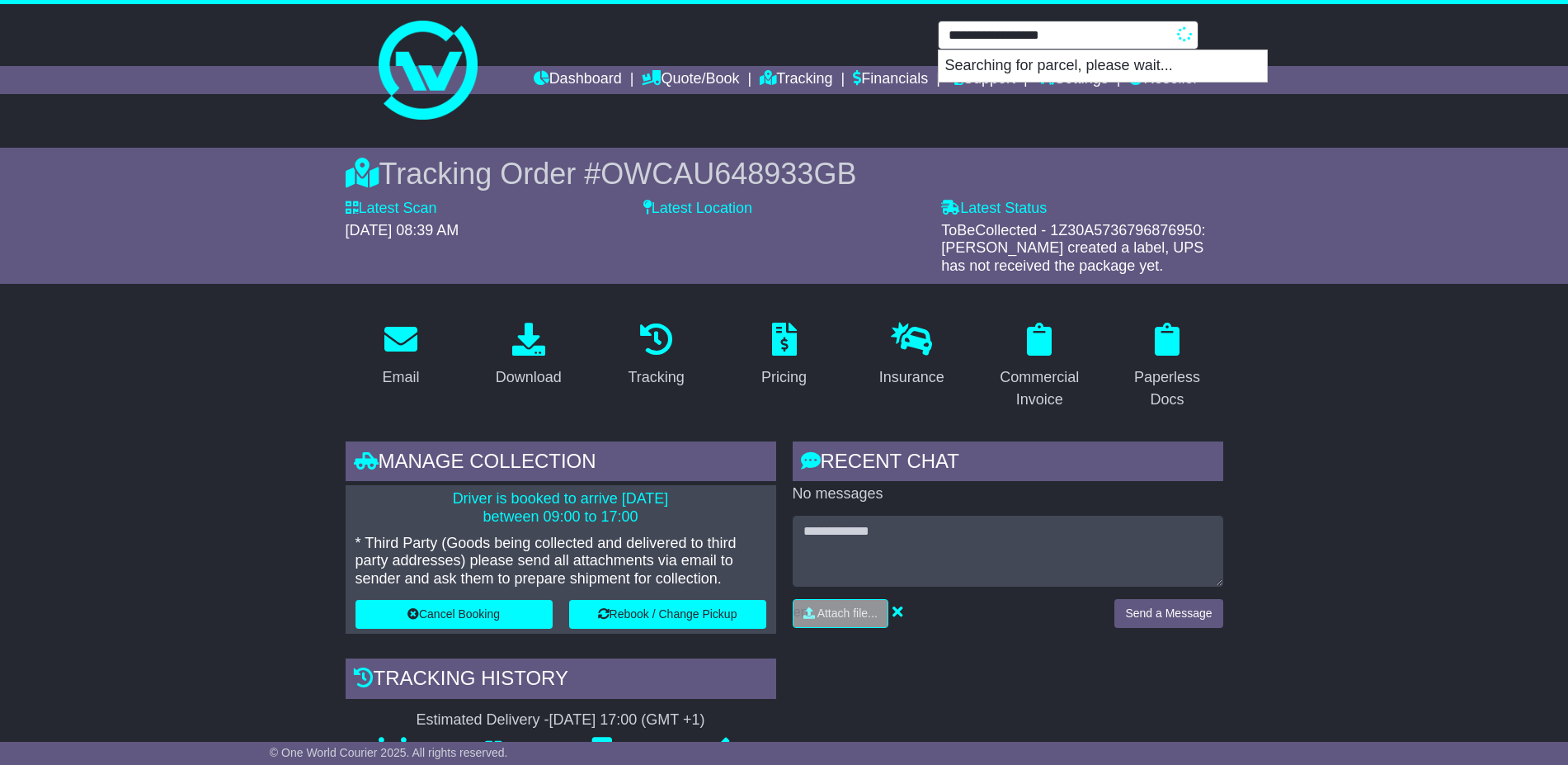
click at [1121, 35] on input "**********" at bounding box center [1068, 35] width 260 height 29
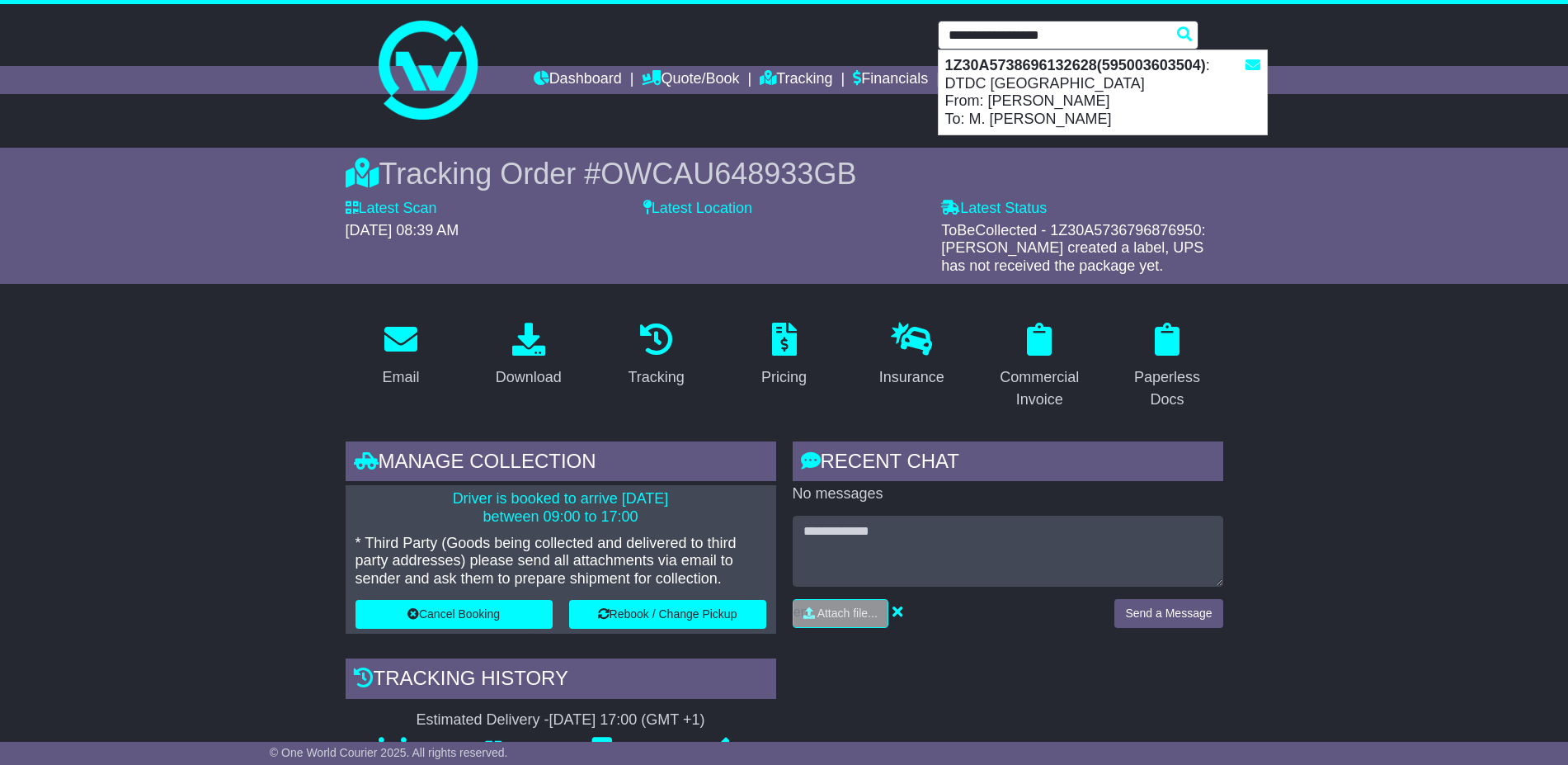
click at [1068, 105] on div "1Z30A5738696132628(595003603504) : DTDC Australia From: Mary Rimola To: M. Rita…" at bounding box center [1102, 93] width 328 height 84
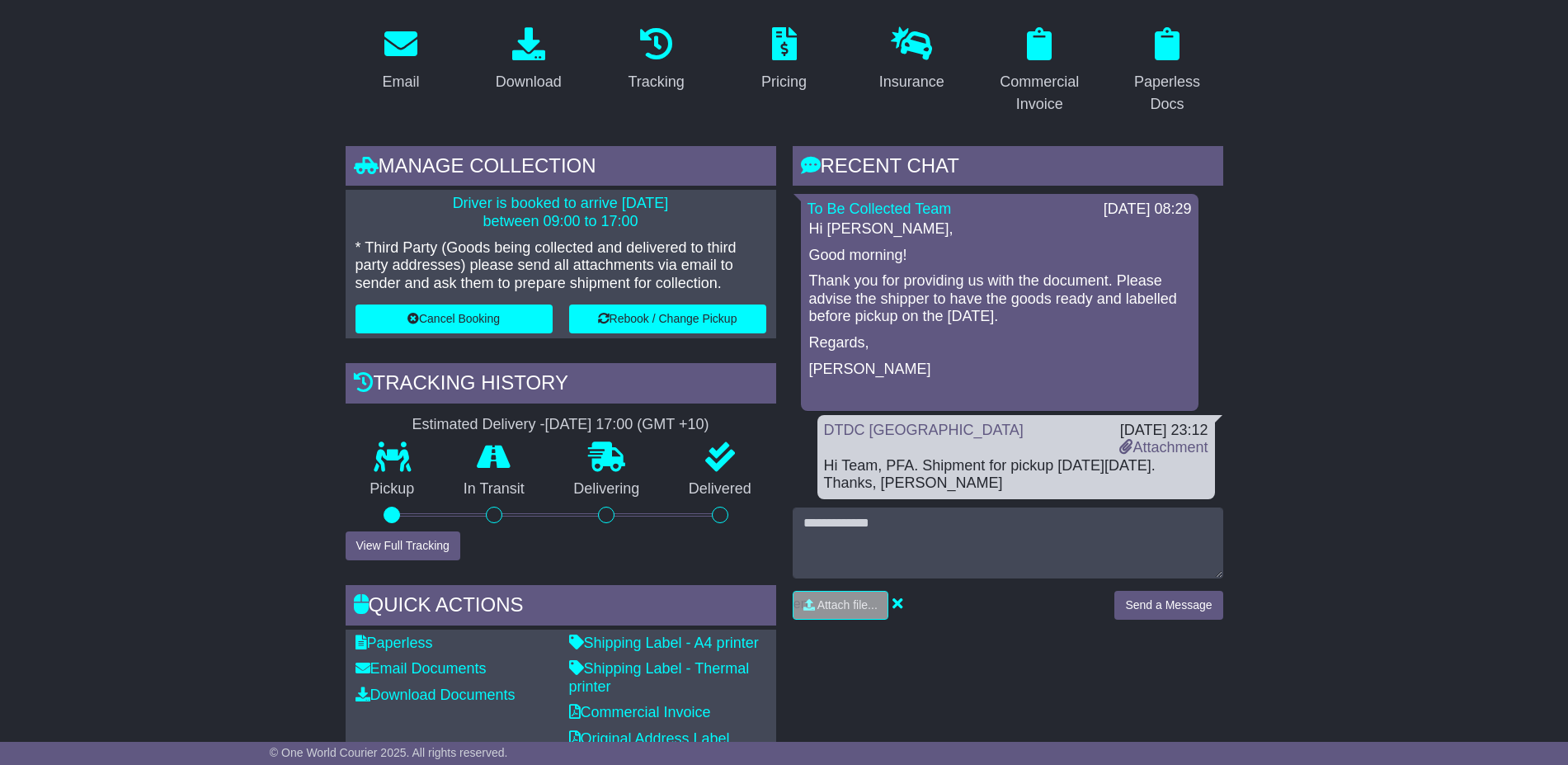
scroll to position [309, 0]
